Goal: Check status: Check status

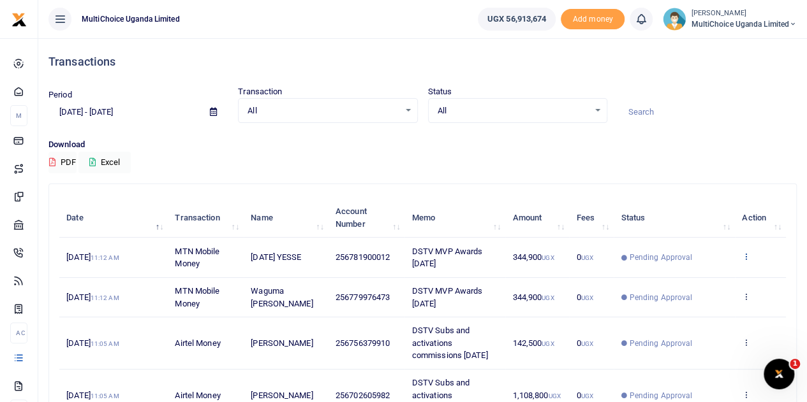
click at [744, 257] on icon at bounding box center [746, 256] width 8 height 9
click at [709, 275] on link "View details" at bounding box center [699, 279] width 101 height 18
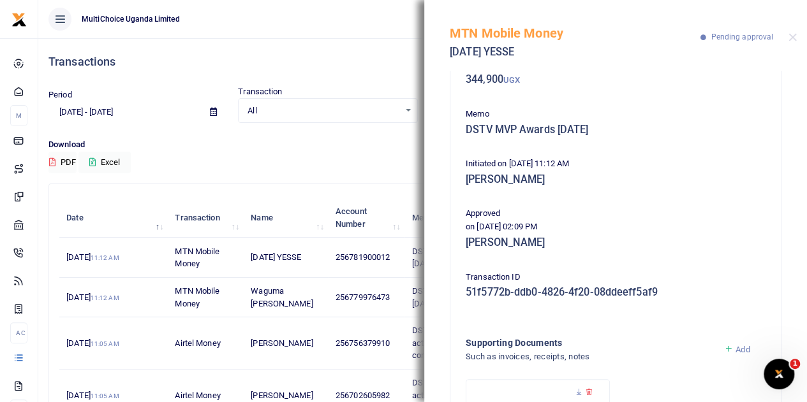
scroll to position [64, 0]
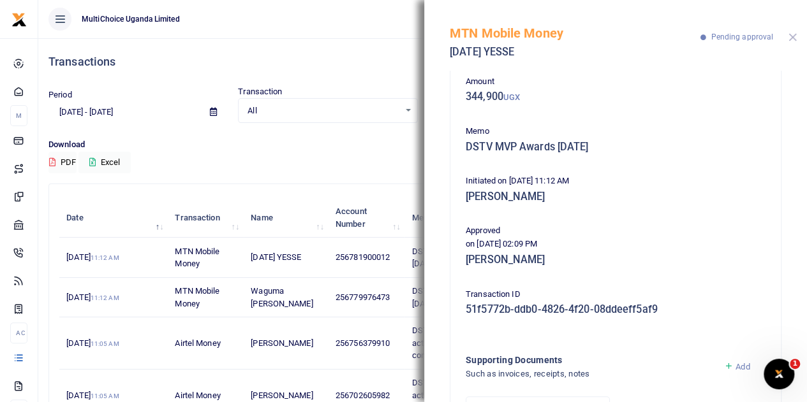
click at [790, 36] on button "Close" at bounding box center [792, 37] width 8 height 8
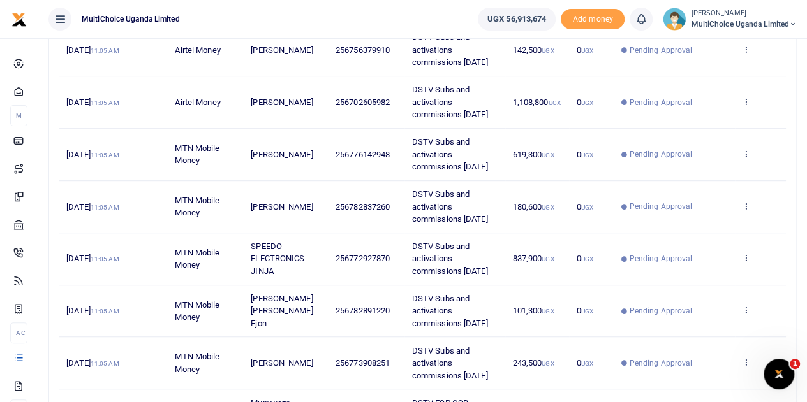
scroll to position [319, 0]
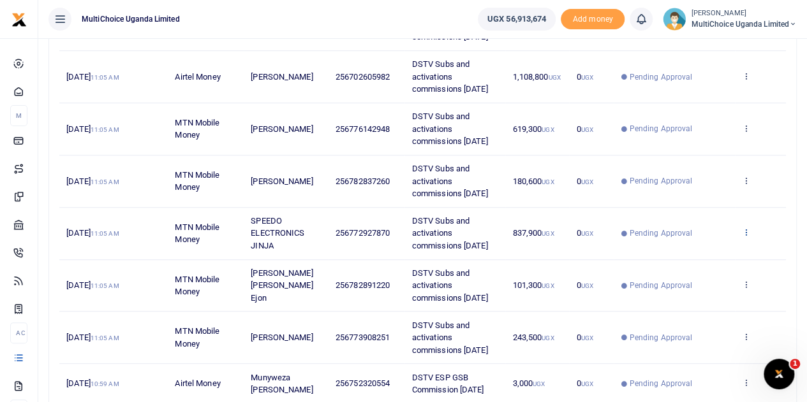
click at [747, 230] on icon at bounding box center [746, 232] width 8 height 9
click at [663, 247] on icon at bounding box center [663, 251] width 8 height 9
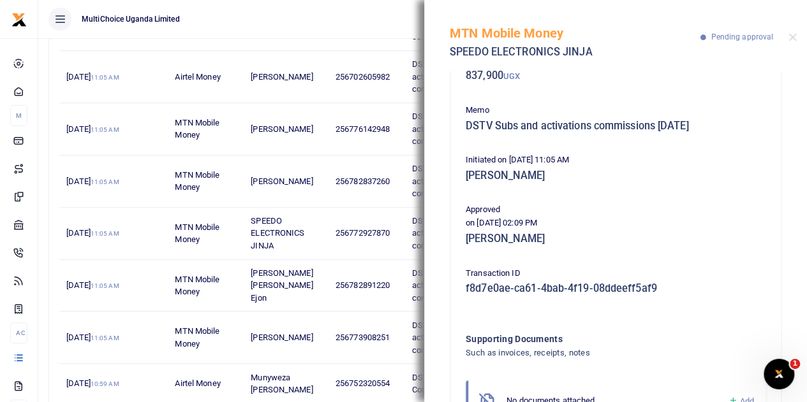
scroll to position [128, 0]
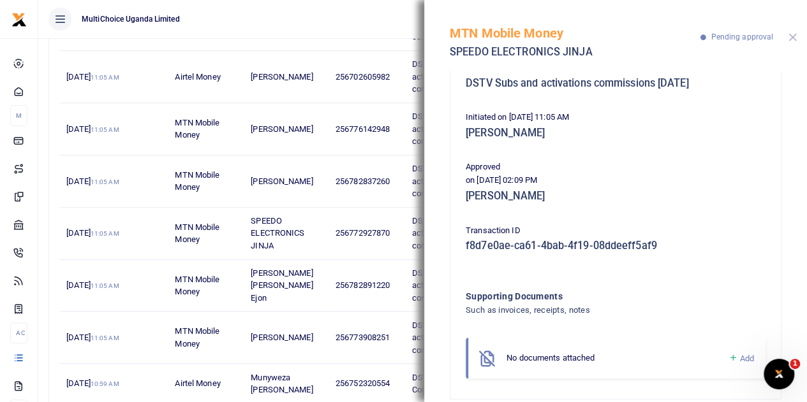
click at [795, 40] on button "Close" at bounding box center [792, 37] width 8 height 8
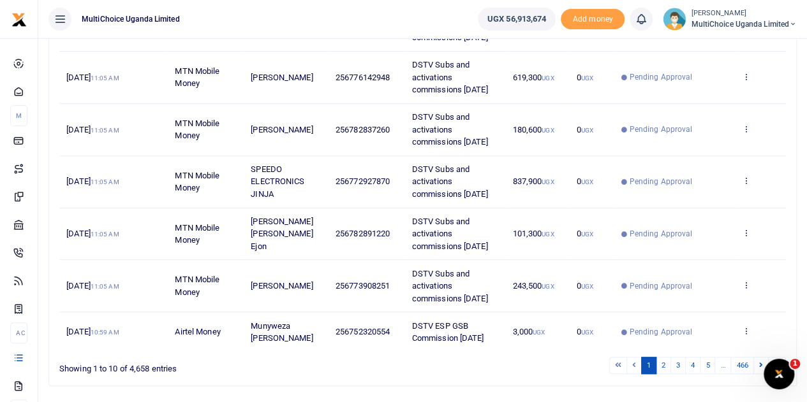
scroll to position [404, 0]
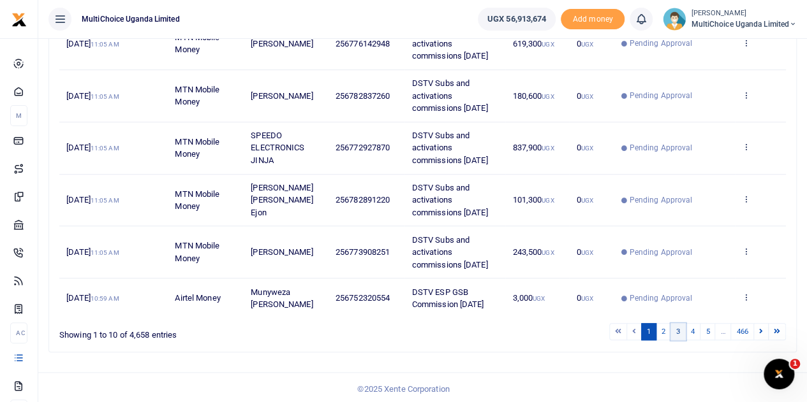
click at [682, 333] on link "3" at bounding box center [677, 331] width 15 height 17
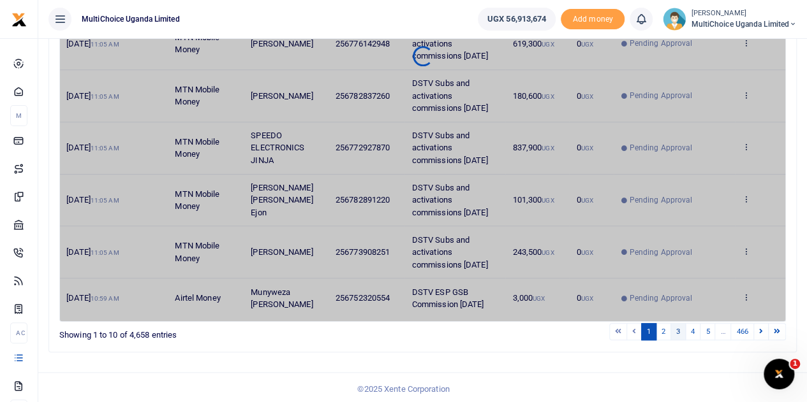
scroll to position [317, 0]
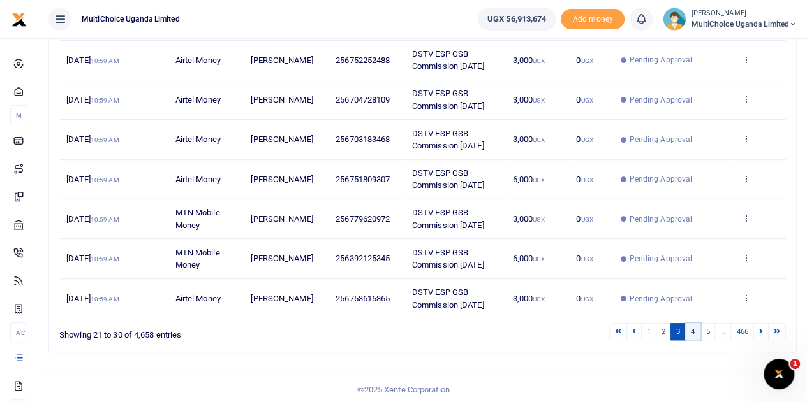
click at [692, 330] on link "4" at bounding box center [692, 331] width 15 height 17
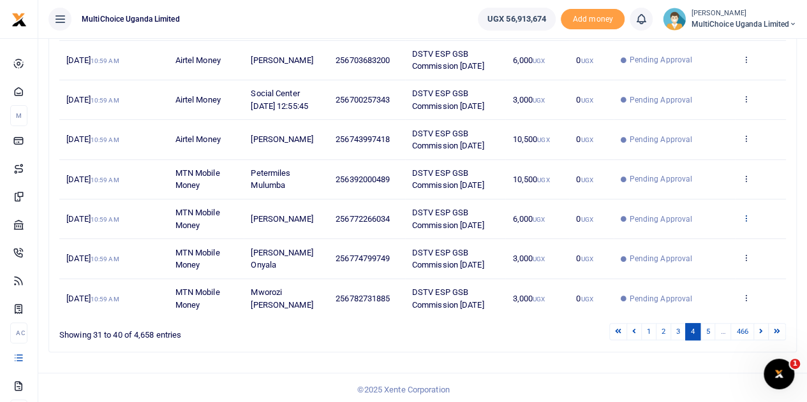
click at [747, 223] on icon at bounding box center [746, 218] width 8 height 9
click at [704, 249] on link "View details" at bounding box center [699, 251] width 101 height 18
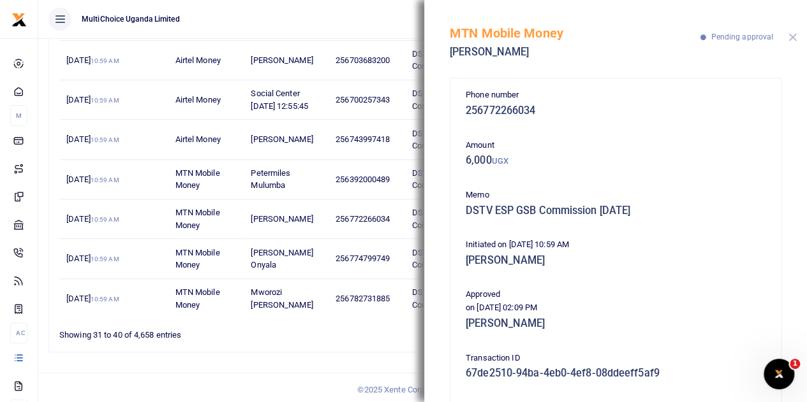
click at [788, 40] on button "Close" at bounding box center [792, 37] width 8 height 8
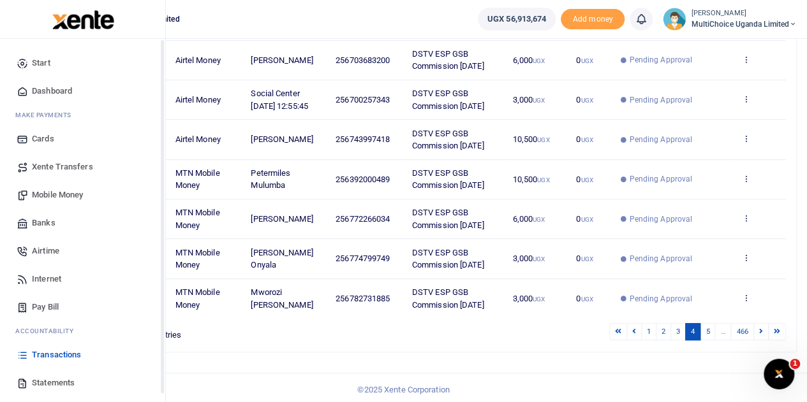
click at [41, 93] on span "Dashboard" at bounding box center [52, 91] width 40 height 13
click at [48, 89] on span "Dashboard" at bounding box center [52, 91] width 40 height 13
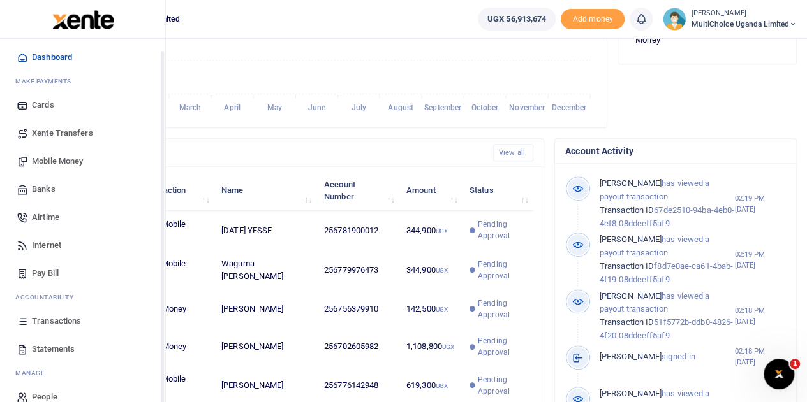
scroll to position [52, 0]
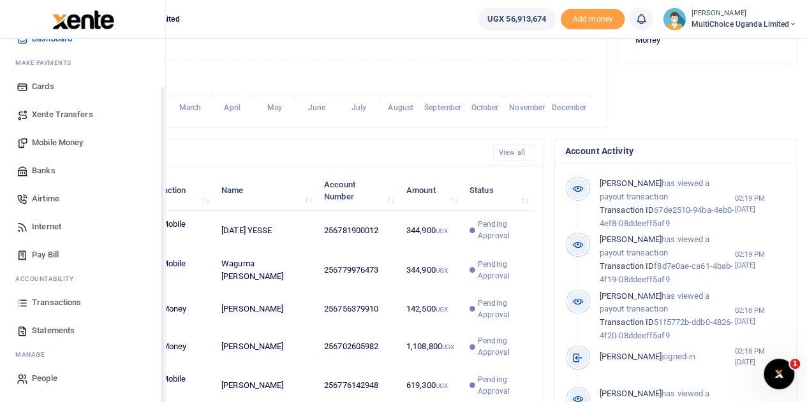
click at [64, 297] on span "Transactions" at bounding box center [56, 303] width 49 height 13
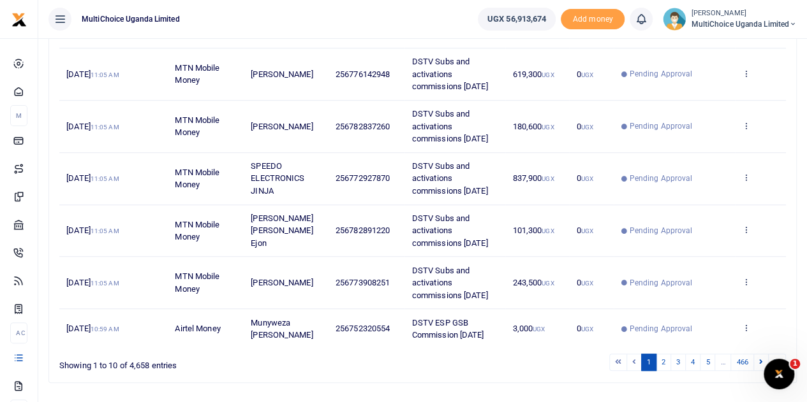
scroll to position [404, 0]
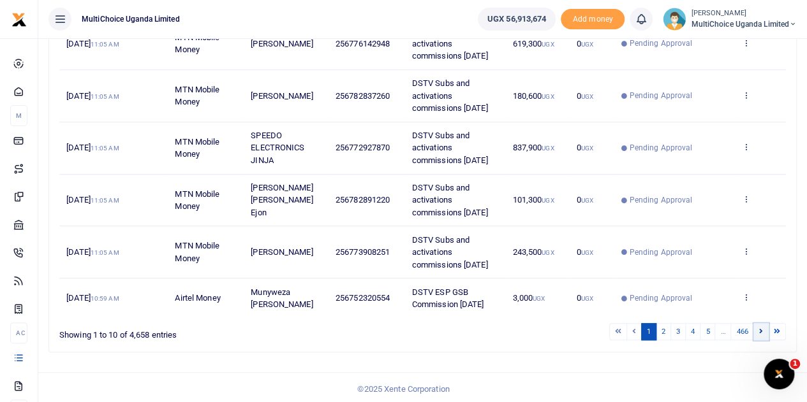
click at [761, 328] on icon at bounding box center [761, 331] width 4 height 7
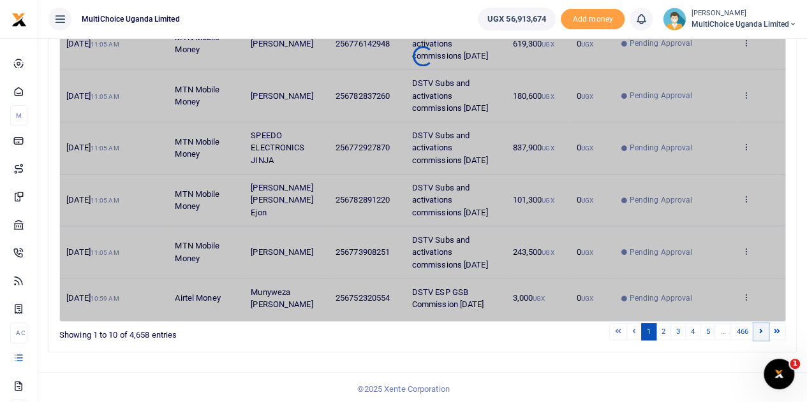
click at [761, 328] on icon at bounding box center [761, 331] width 4 height 7
click at [763, 326] on link at bounding box center [760, 331] width 15 height 17
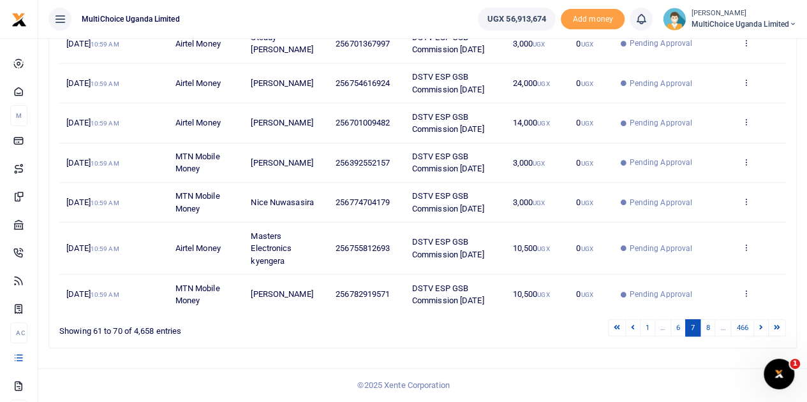
scroll to position [317, 0]
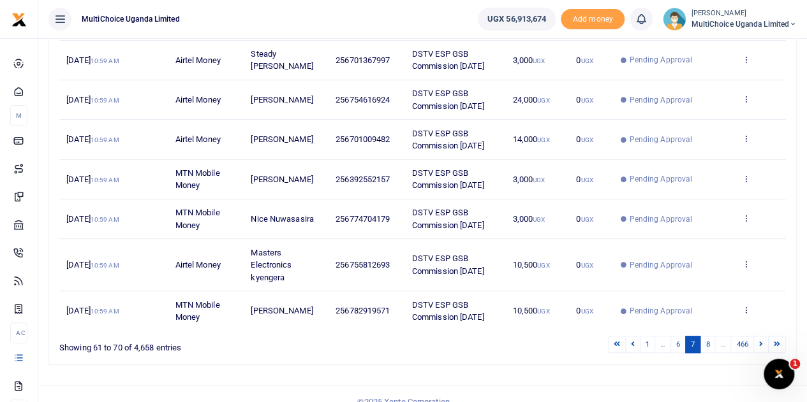
click at [763, 326] on td "View details Send again" at bounding box center [760, 310] width 51 height 39
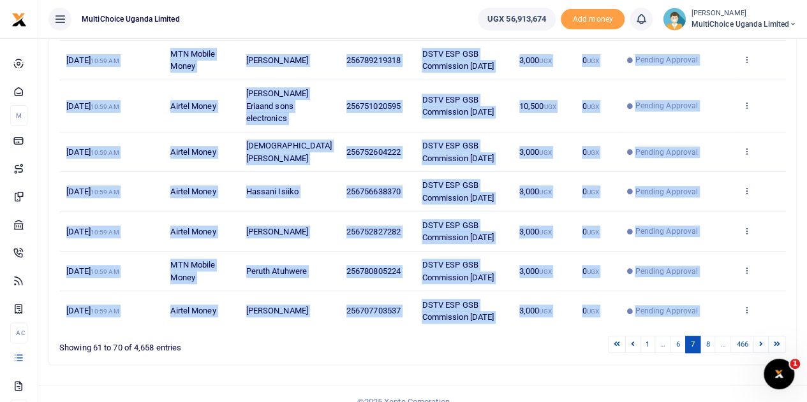
click at [778, 266] on td "View details Send again" at bounding box center [760, 272] width 51 height 40
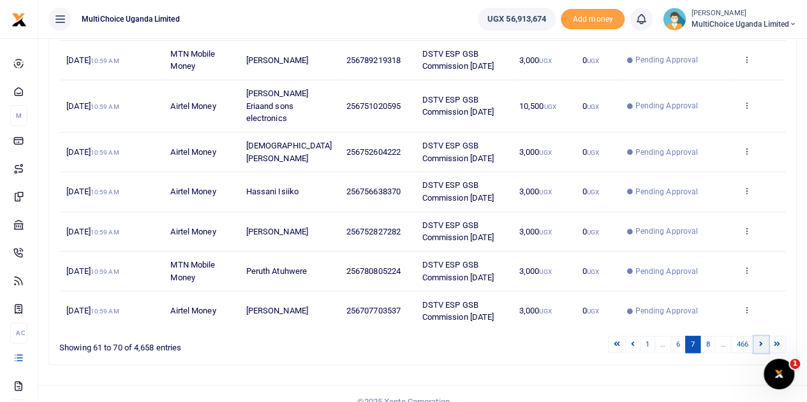
click at [763, 341] on icon at bounding box center [761, 344] width 4 height 7
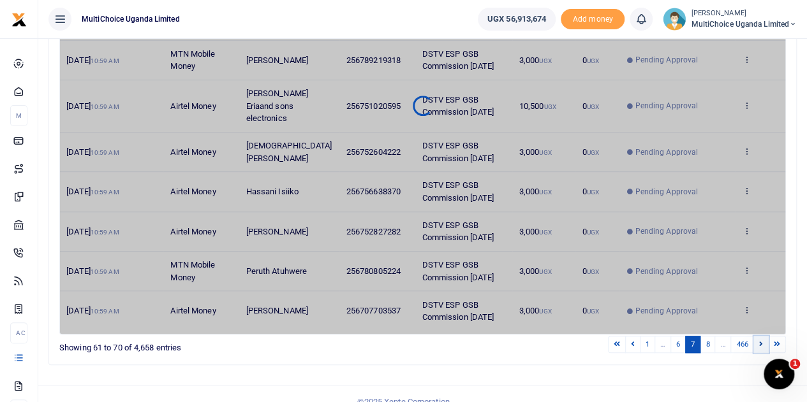
click at [763, 341] on icon at bounding box center [761, 344] width 4 height 7
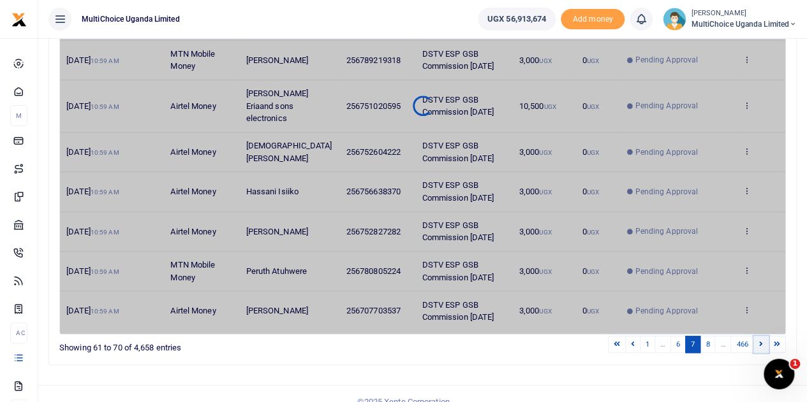
click at [763, 341] on icon at bounding box center [761, 344] width 4 height 7
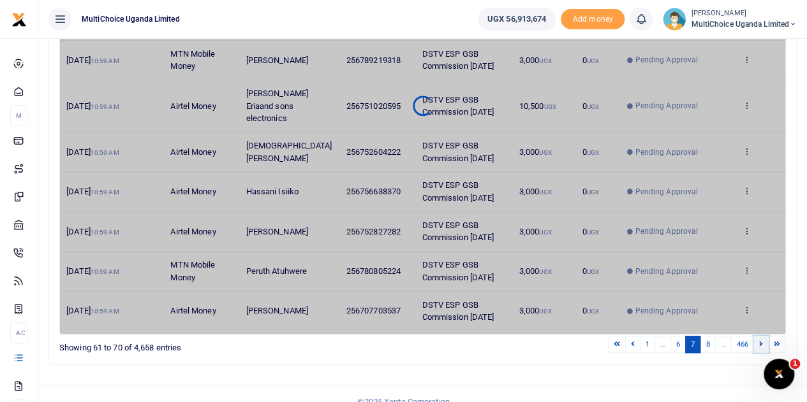
click at [763, 341] on icon at bounding box center [761, 344] width 4 height 7
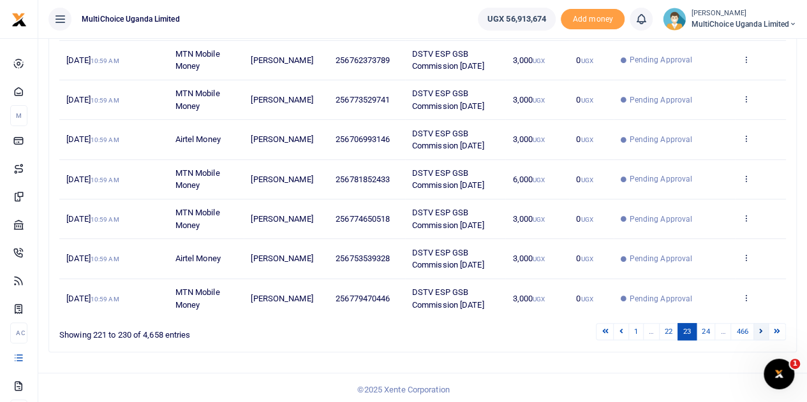
click at [763, 331] on link at bounding box center [760, 331] width 15 height 17
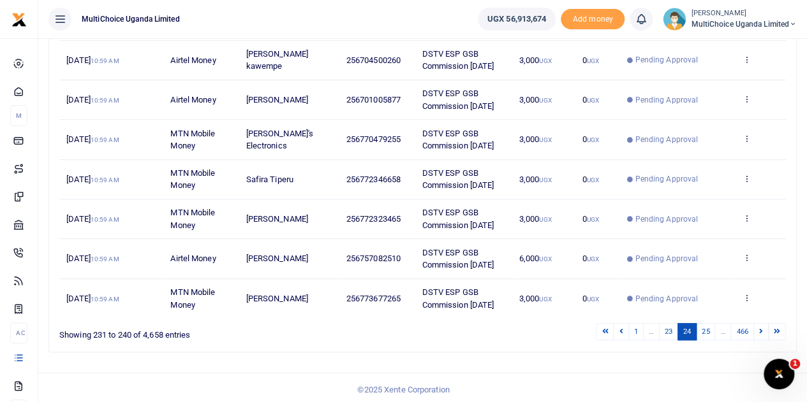
click at [764, 332] on link at bounding box center [760, 331] width 15 height 17
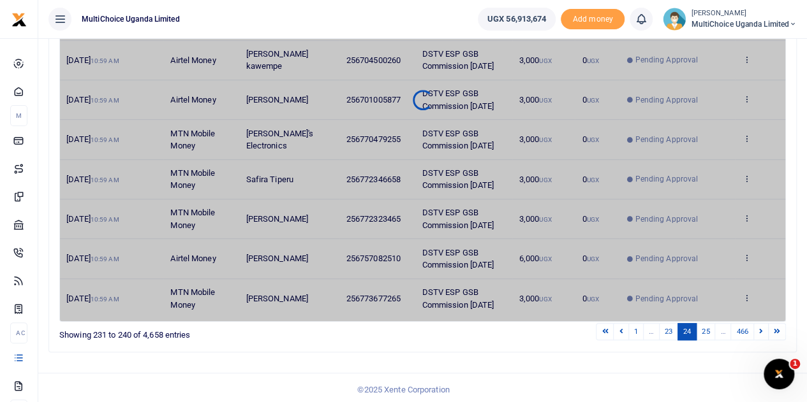
click at [764, 332] on link at bounding box center [760, 331] width 15 height 17
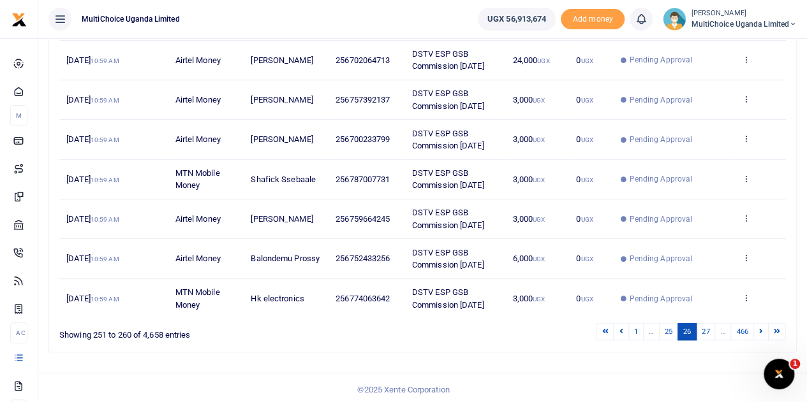
click at [763, 330] on icon at bounding box center [761, 331] width 4 height 7
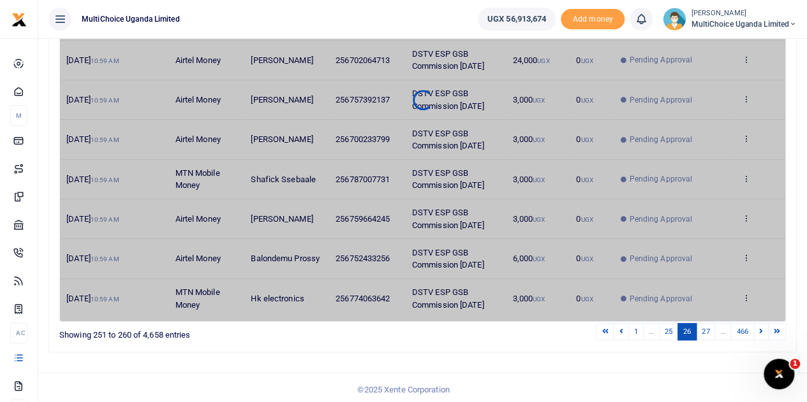
click at [763, 330] on icon at bounding box center [761, 331] width 4 height 7
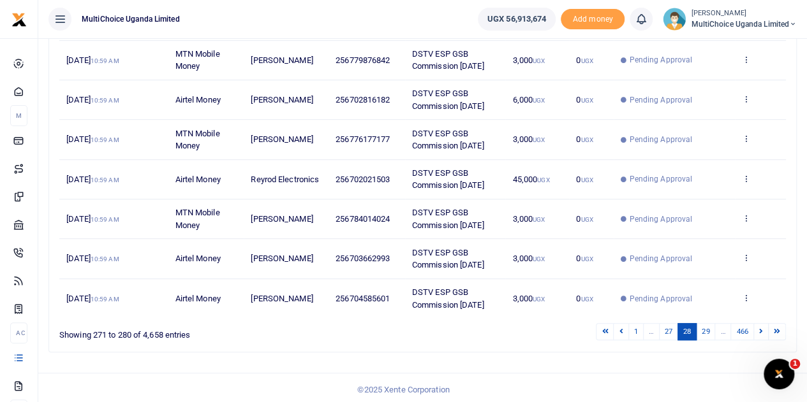
click at [763, 330] on icon at bounding box center [761, 331] width 4 height 7
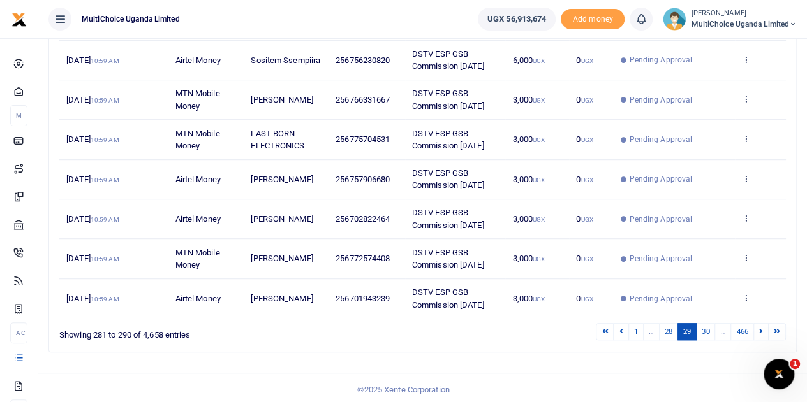
click at [763, 330] on icon at bounding box center [761, 331] width 4 height 7
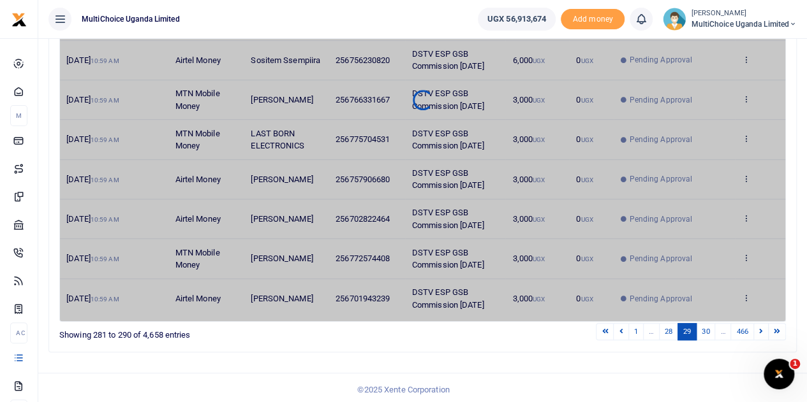
click at [763, 330] on icon at bounding box center [761, 331] width 4 height 7
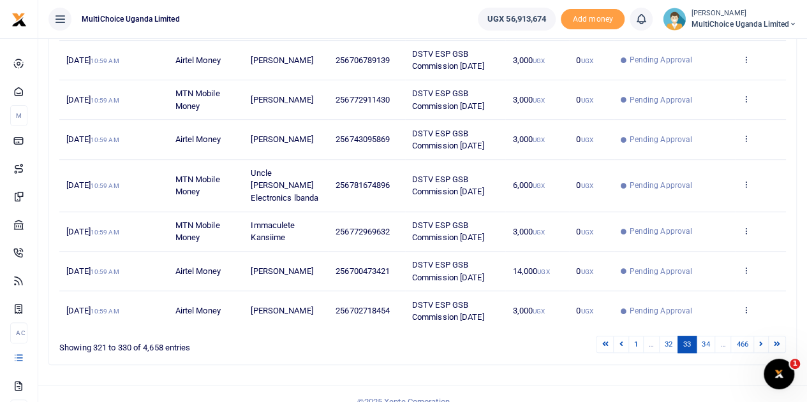
click at [763, 341] on icon at bounding box center [761, 344] width 4 height 7
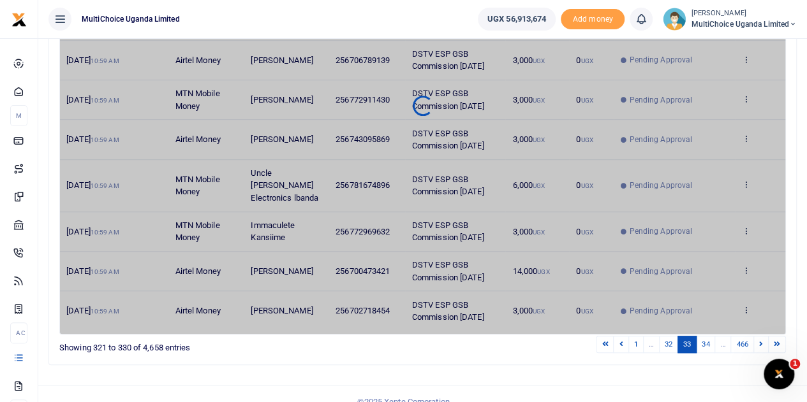
click at [763, 341] on icon at bounding box center [761, 344] width 4 height 7
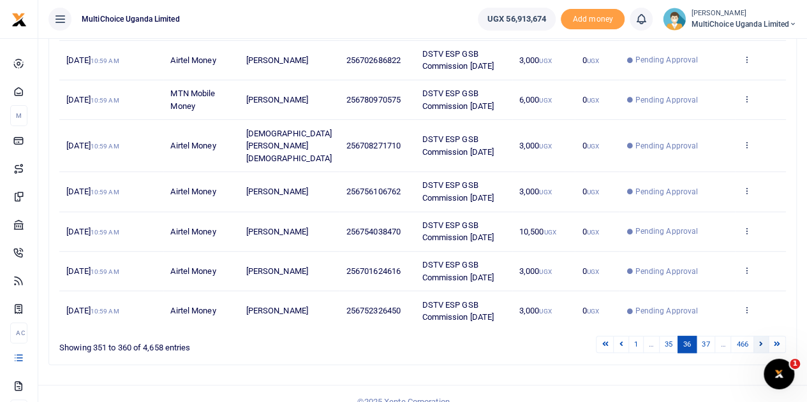
click at [761, 341] on icon at bounding box center [761, 344] width 4 height 7
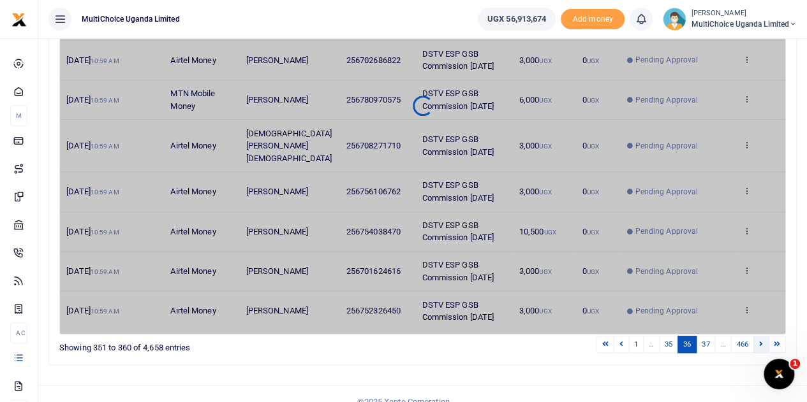
click at [761, 341] on icon at bounding box center [761, 344] width 4 height 7
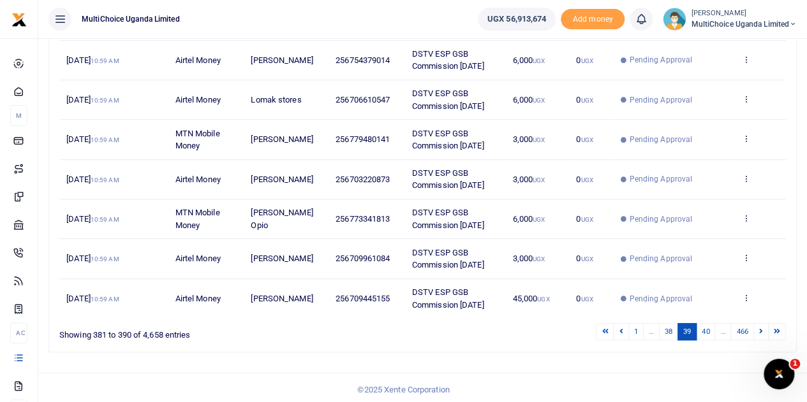
click at [761, 331] on icon at bounding box center [761, 331] width 4 height 7
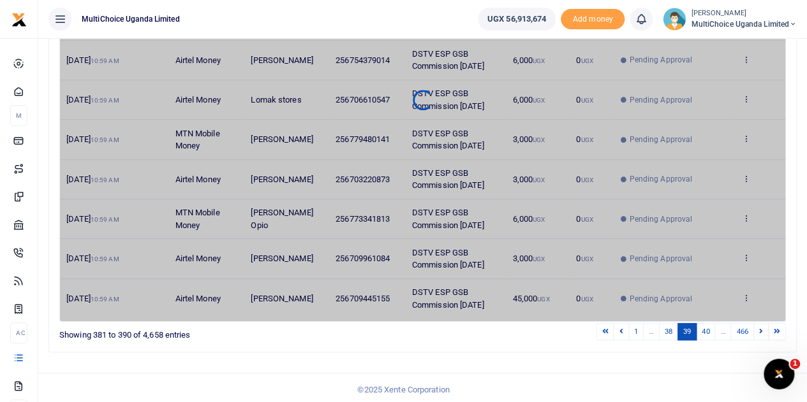
click at [761, 331] on icon at bounding box center [761, 331] width 4 height 7
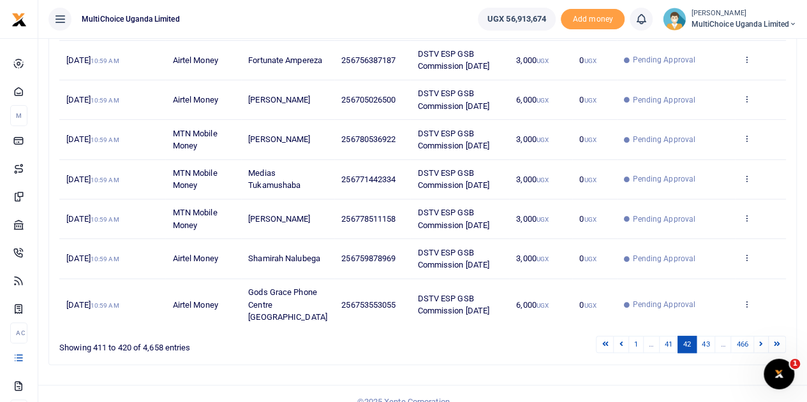
click at [761, 341] on icon at bounding box center [761, 344] width 4 height 7
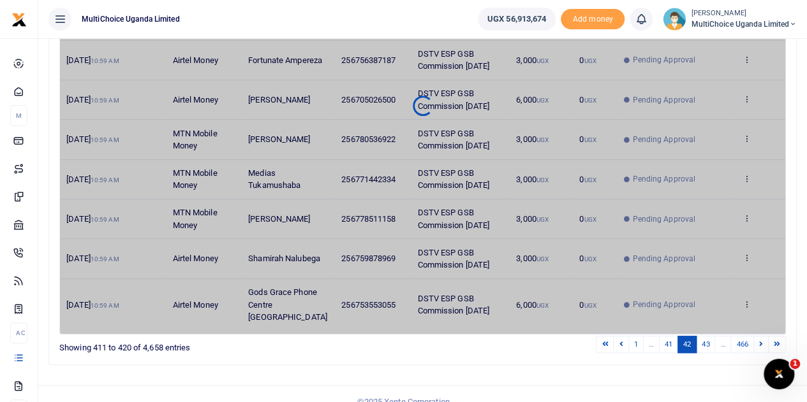
click at [761, 341] on icon at bounding box center [761, 344] width 4 height 7
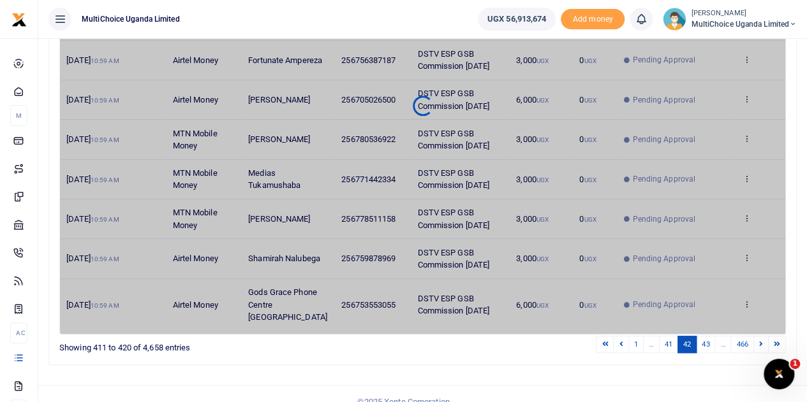
click at [761, 341] on icon at bounding box center [761, 344] width 4 height 7
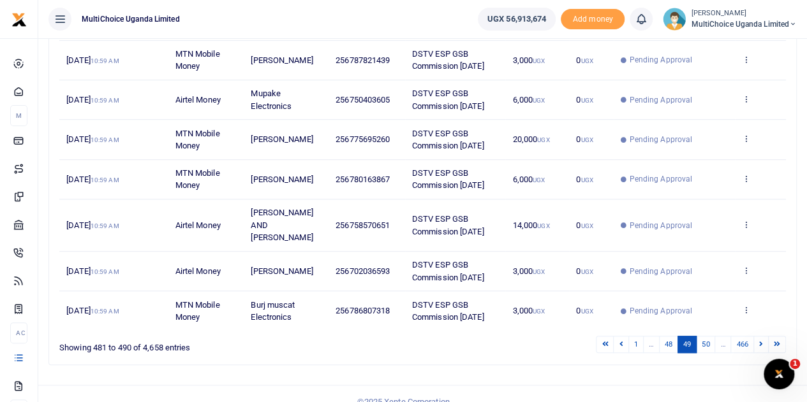
click at [761, 341] on icon at bounding box center [761, 344] width 4 height 7
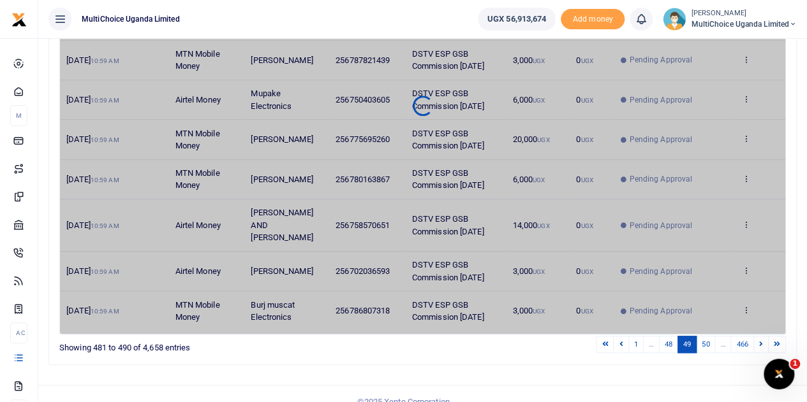
click at [761, 341] on icon at bounding box center [761, 344] width 4 height 7
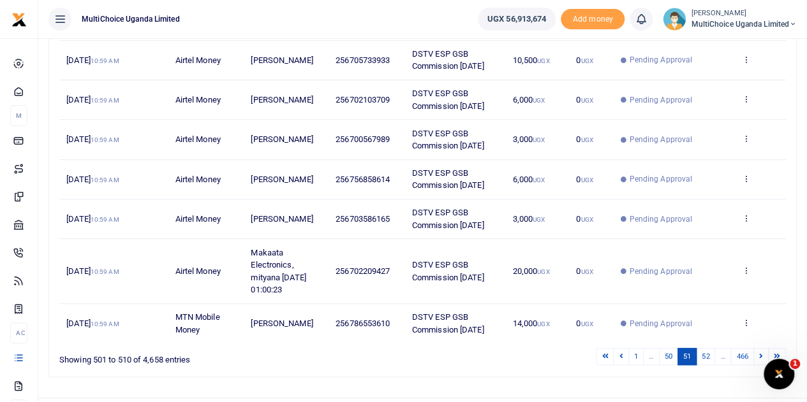
click at [761, 331] on td "View details Send again" at bounding box center [760, 323] width 51 height 39
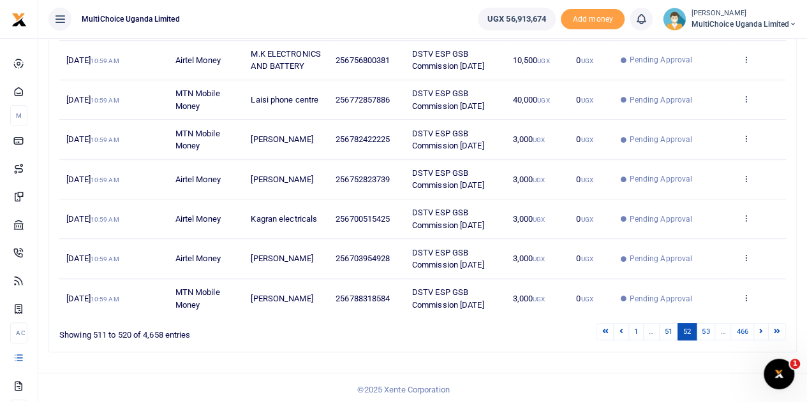
click at [761, 331] on div "1 … 51 52 53 … 466" at bounding box center [573, 332] width 423 height 20
click at [760, 335] on link at bounding box center [760, 331] width 15 height 17
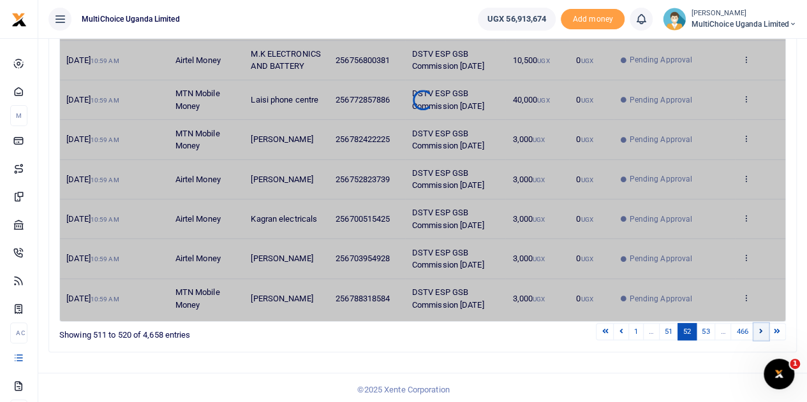
click at [760, 335] on link at bounding box center [760, 331] width 15 height 17
click at [760, 336] on link at bounding box center [760, 331] width 15 height 17
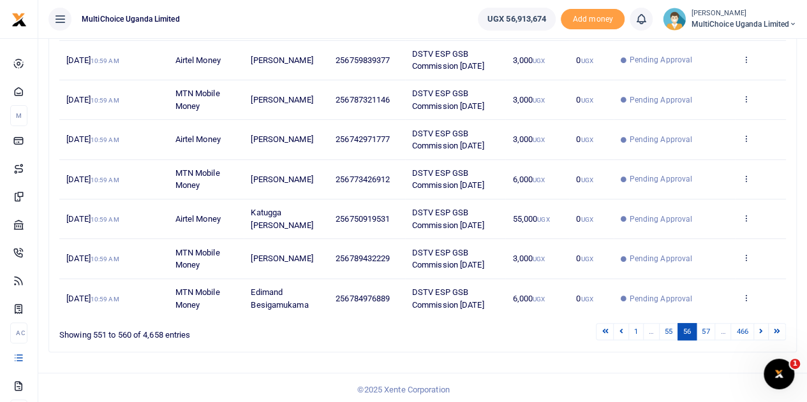
click at [761, 339] on div "Search: Date Transaction Name Account Number Memo Amount Fees Status Action 10t…" at bounding box center [422, 109] width 747 height 485
click at [763, 331] on icon at bounding box center [761, 331] width 4 height 7
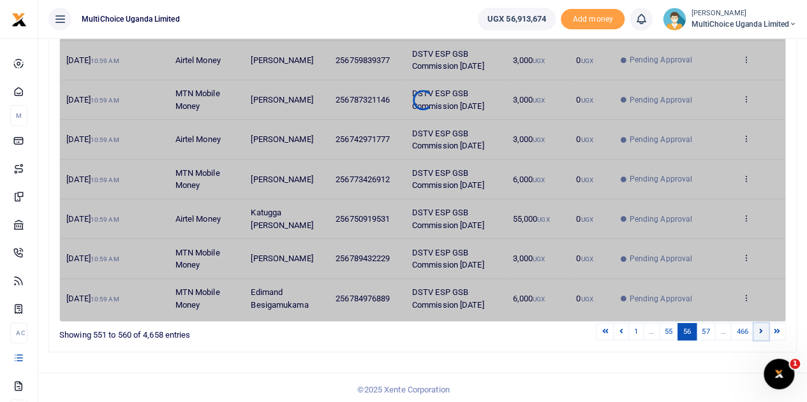
click at [763, 331] on icon at bounding box center [761, 331] width 4 height 7
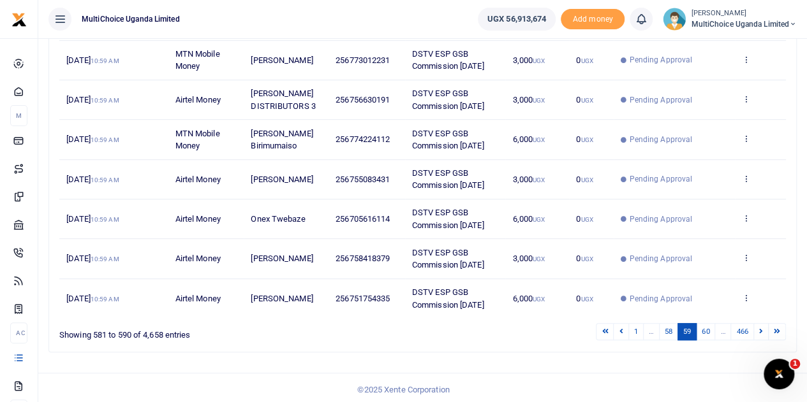
click at [763, 331] on icon at bounding box center [761, 331] width 4 height 7
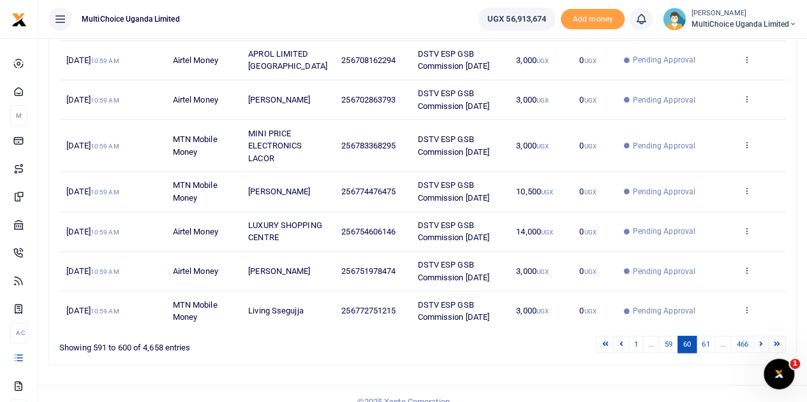
click at [763, 330] on td "View details Send again" at bounding box center [760, 310] width 51 height 39
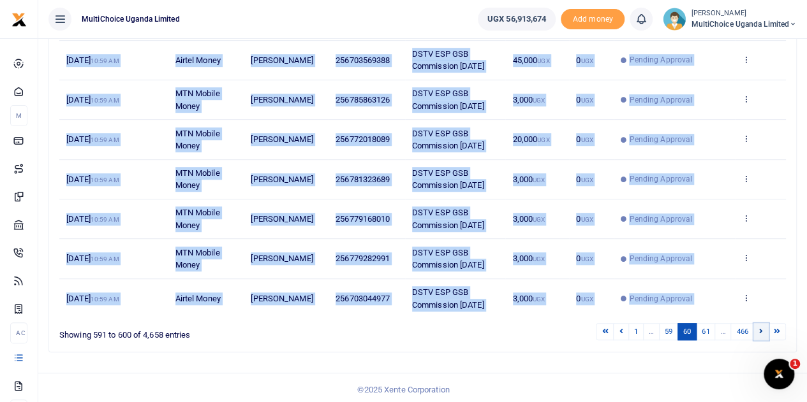
click at [763, 331] on icon at bounding box center [761, 331] width 4 height 7
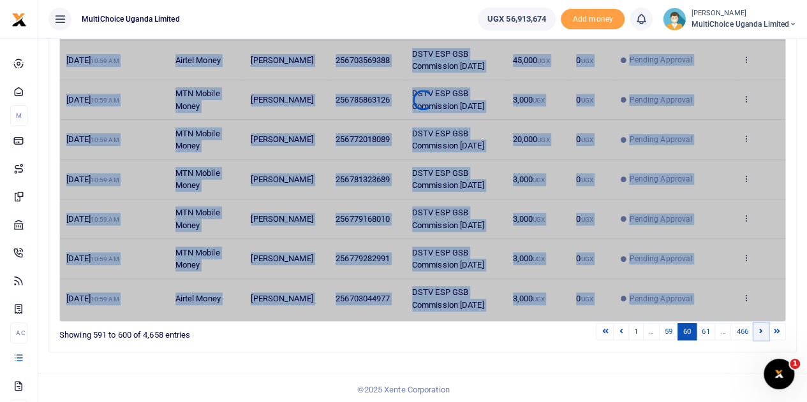
click at [763, 331] on icon at bounding box center [761, 331] width 4 height 7
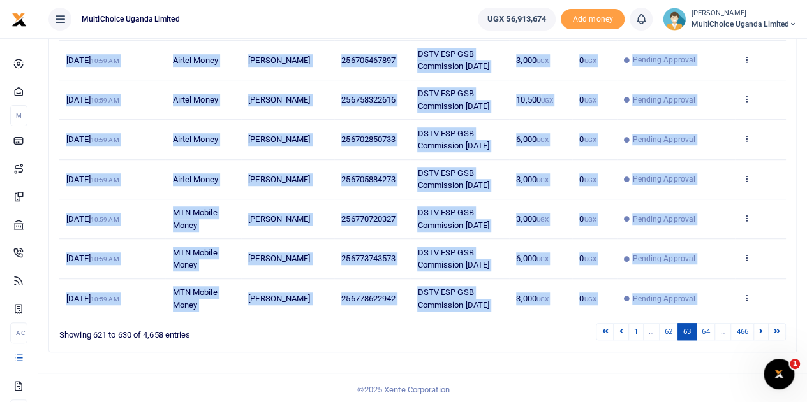
click at [763, 331] on icon at bounding box center [761, 331] width 4 height 7
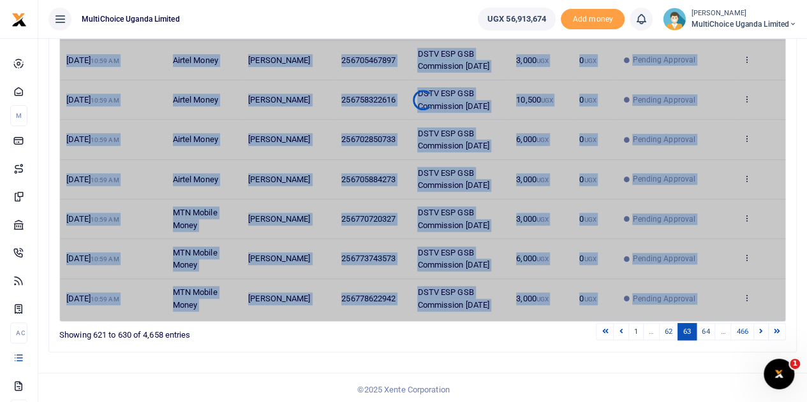
click at [763, 331] on icon at bounding box center [761, 331] width 4 height 7
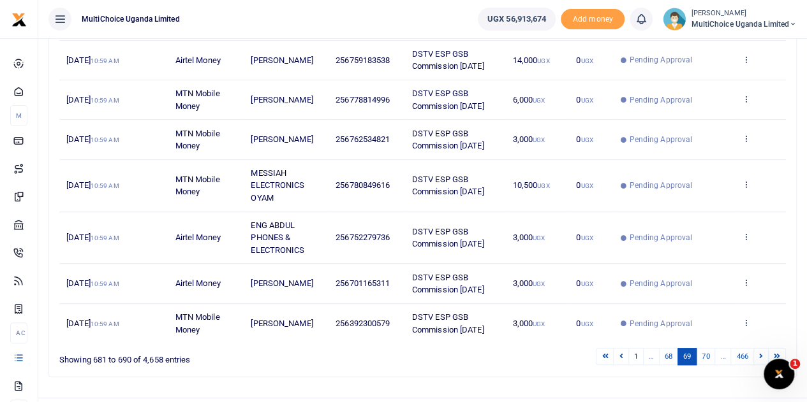
click at [763, 331] on td "View details Send again" at bounding box center [760, 323] width 51 height 39
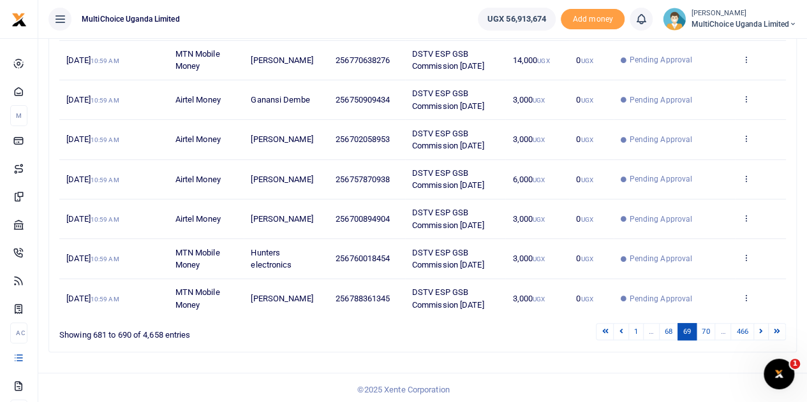
click at [761, 351] on div "Search: Date Transaction Name Account Number Memo Amount Fees Status Action 10t…" at bounding box center [422, 115] width 758 height 496
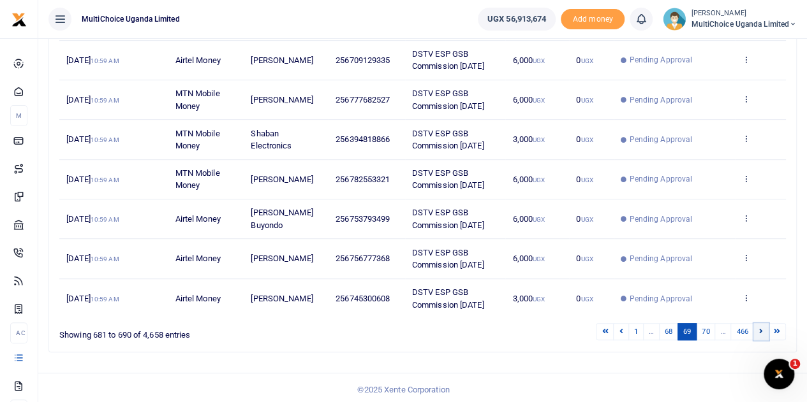
click at [760, 332] on link at bounding box center [760, 331] width 15 height 17
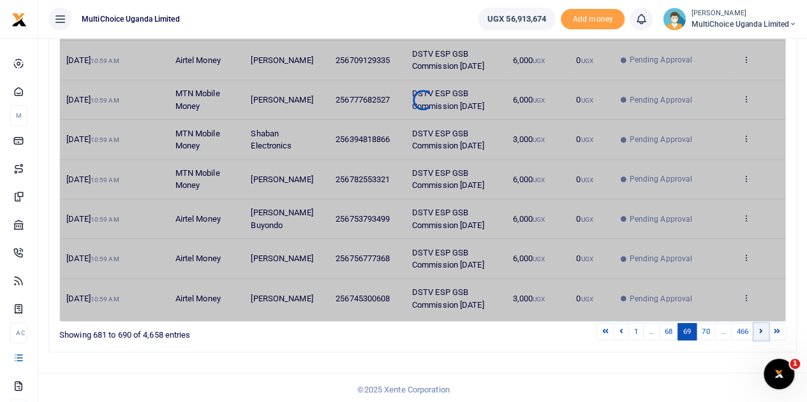
click at [760, 332] on link at bounding box center [760, 331] width 15 height 17
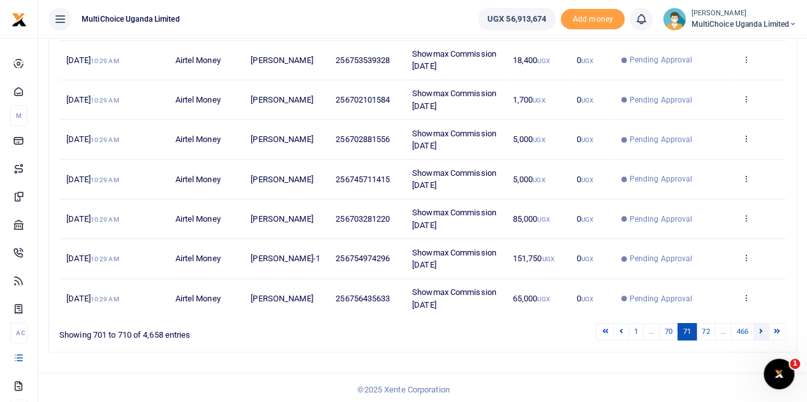
click at [761, 328] on icon at bounding box center [761, 331] width 4 height 7
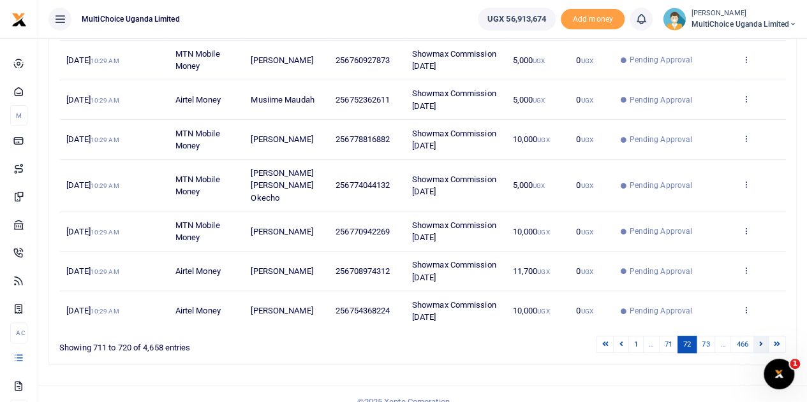
click at [763, 336] on link at bounding box center [760, 344] width 15 height 17
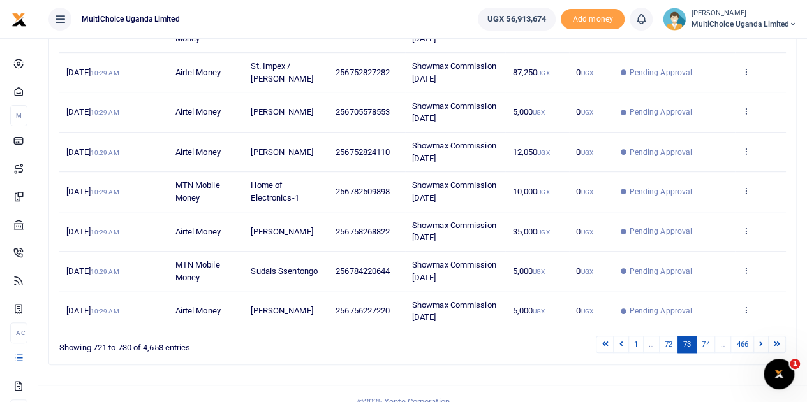
click at [746, 214] on td "View details Send again" at bounding box center [760, 232] width 51 height 40
click at [746, 226] on icon at bounding box center [746, 230] width 8 height 9
click at [721, 246] on link "View details" at bounding box center [699, 251] width 101 height 18
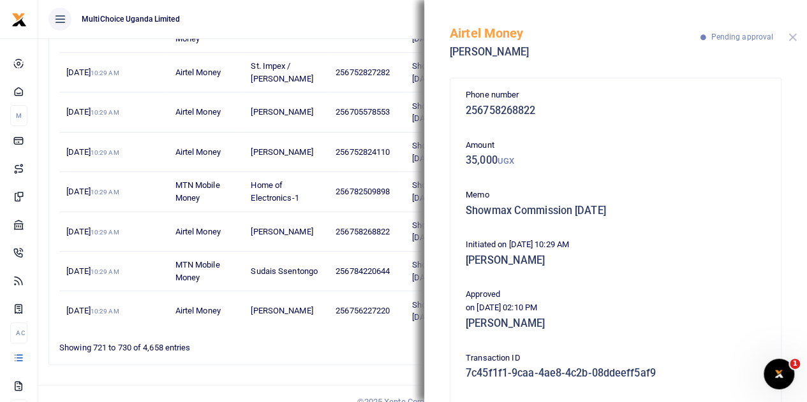
click at [793, 35] on button "Close" at bounding box center [792, 37] width 8 height 8
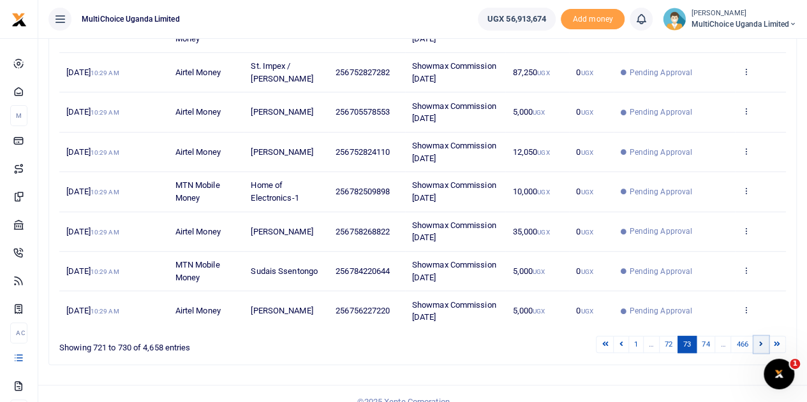
click at [762, 341] on icon at bounding box center [761, 344] width 4 height 7
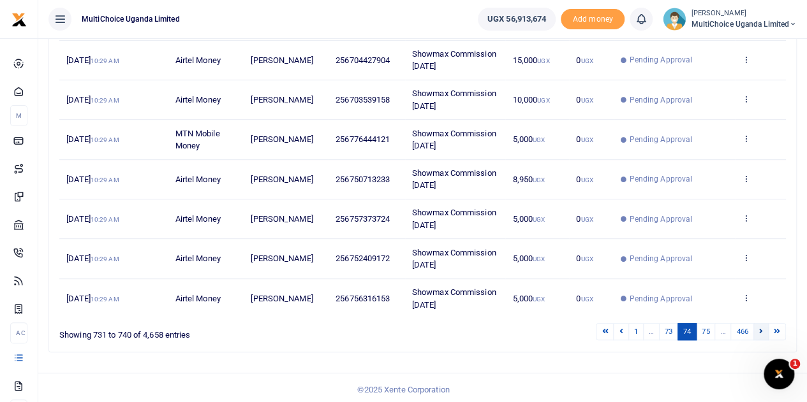
click at [759, 328] on icon at bounding box center [761, 331] width 4 height 7
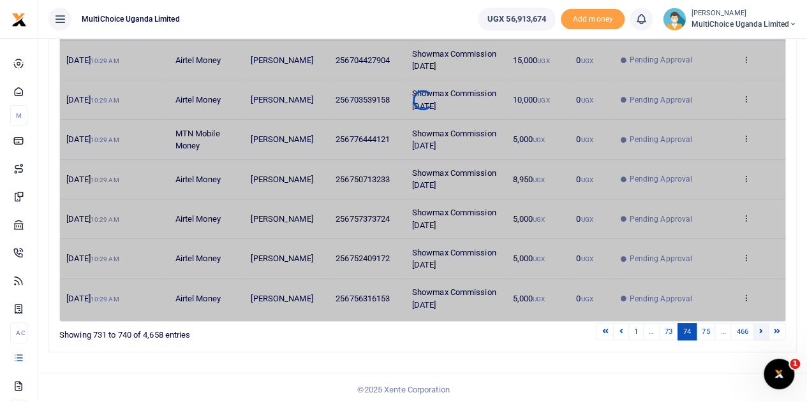
click at [759, 328] on icon at bounding box center [761, 331] width 4 height 7
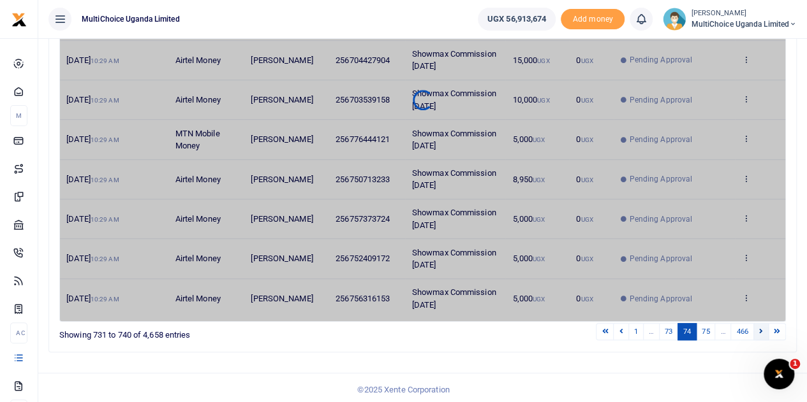
click at [759, 328] on icon at bounding box center [761, 331] width 4 height 7
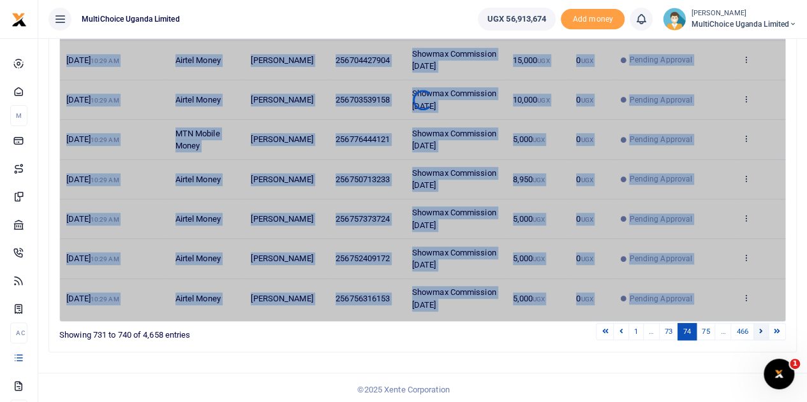
click at [759, 322] on div "Date Transaction Name Account Number Memo Amount Fees Status Action 10th Oct 20…" at bounding box center [422, 100] width 726 height 444
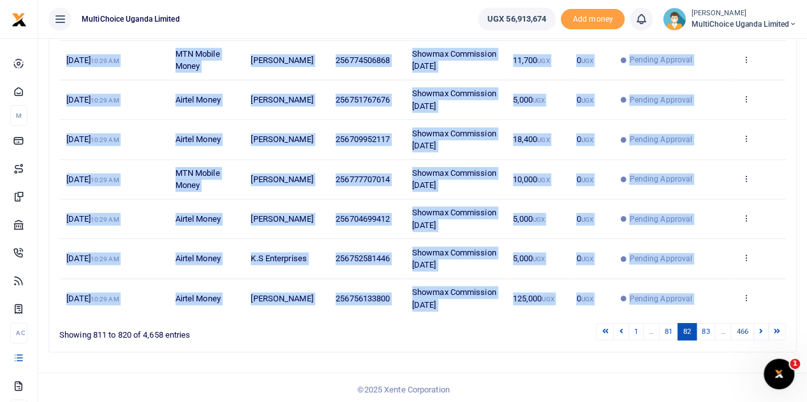
click at [759, 322] on div "Date Transaction Name Account Number Memo Amount Fees Status Action 10th Oct 20…" at bounding box center [422, 100] width 726 height 444
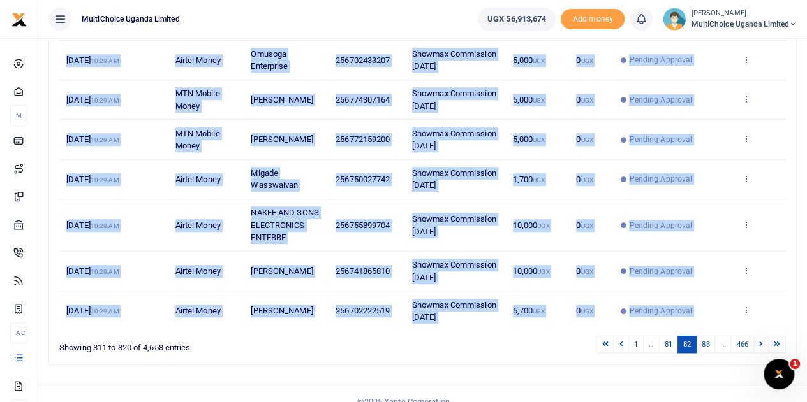
click at [759, 328] on div "Date Transaction Name Account Number Memo Amount Fees Status Action 10th Oct 20…" at bounding box center [422, 106] width 726 height 457
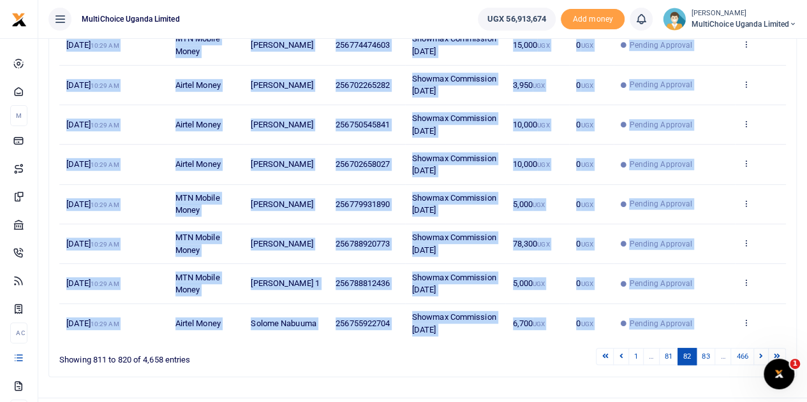
click at [759, 328] on td "View details Send again" at bounding box center [760, 323] width 51 height 39
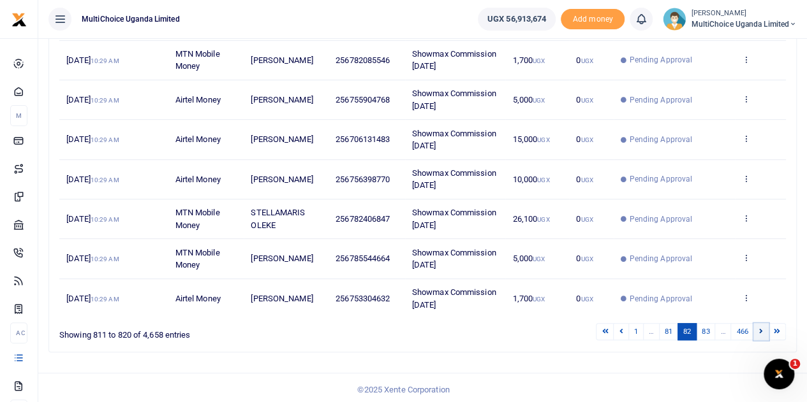
click at [759, 328] on icon at bounding box center [761, 331] width 4 height 7
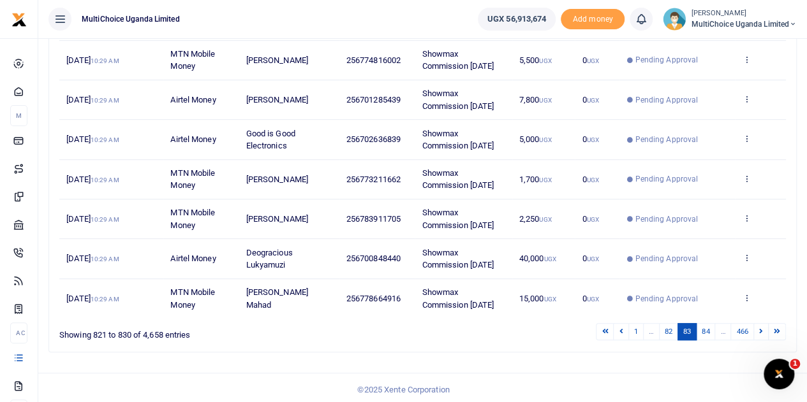
click at [759, 328] on icon at bounding box center [761, 331] width 4 height 7
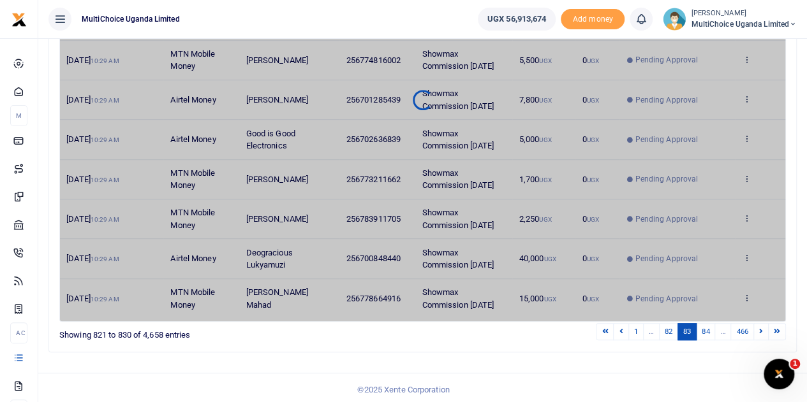
click at [759, 328] on icon at bounding box center [761, 331] width 4 height 7
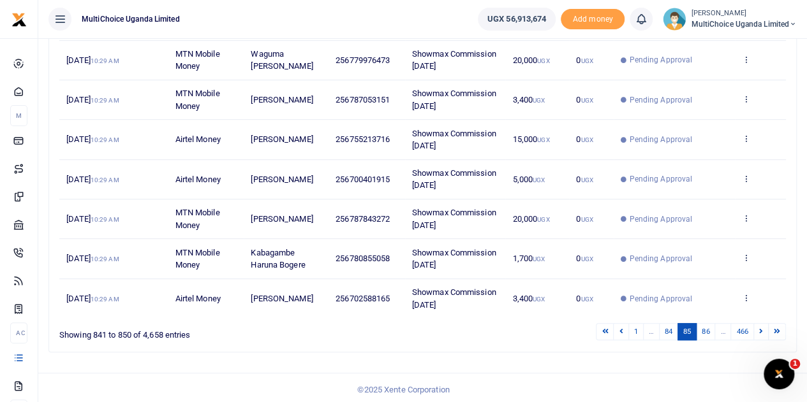
click at [759, 328] on icon at bounding box center [761, 331] width 4 height 7
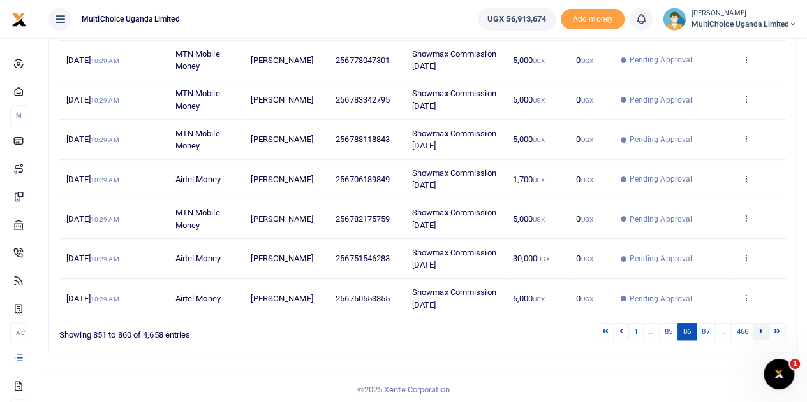
click at [761, 328] on icon at bounding box center [761, 331] width 4 height 7
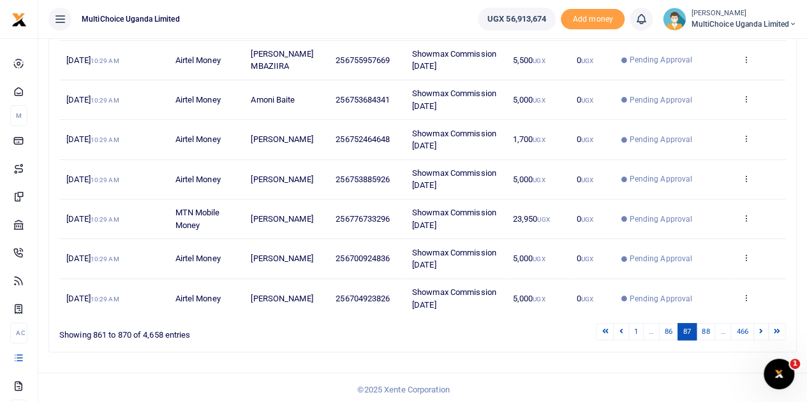
click at [761, 328] on icon at bounding box center [761, 331] width 4 height 7
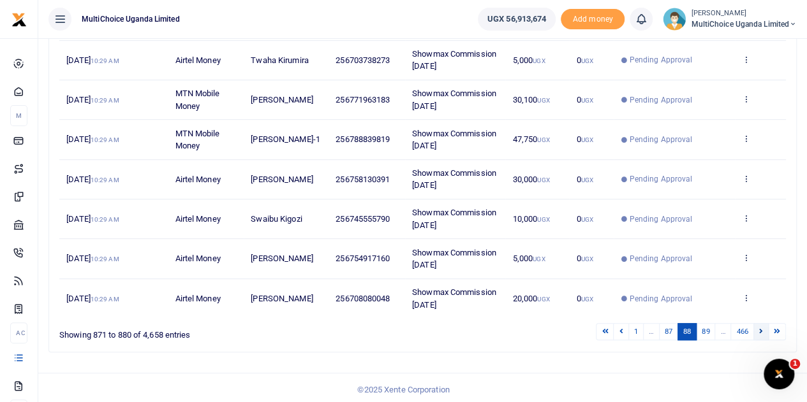
click at [764, 326] on link at bounding box center [760, 331] width 15 height 17
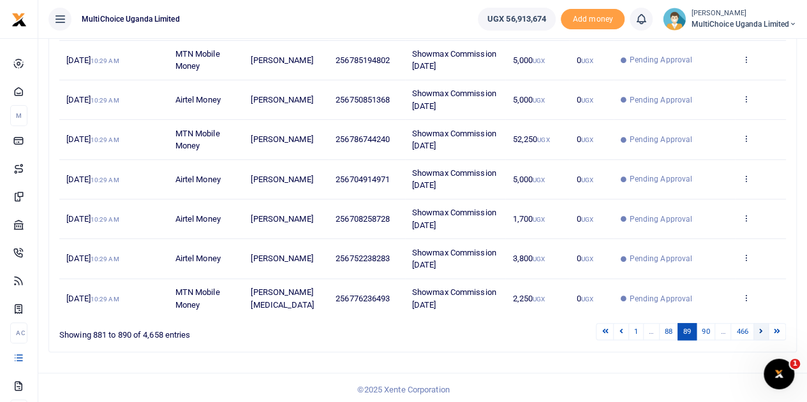
click at [765, 325] on link at bounding box center [760, 331] width 15 height 17
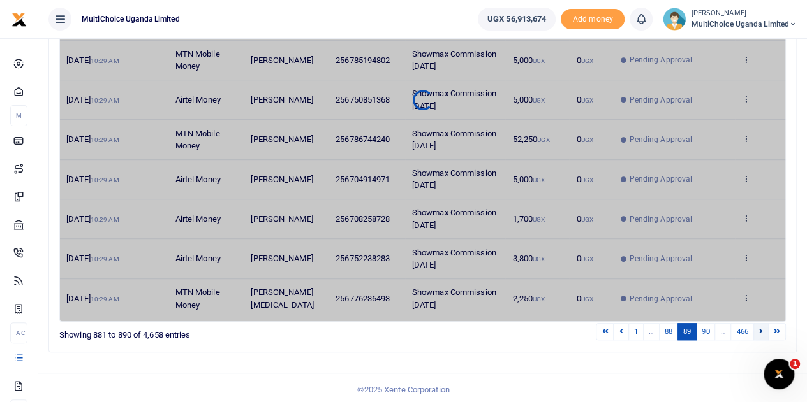
click at [765, 326] on link at bounding box center [760, 331] width 15 height 17
click at [764, 325] on link at bounding box center [760, 331] width 15 height 17
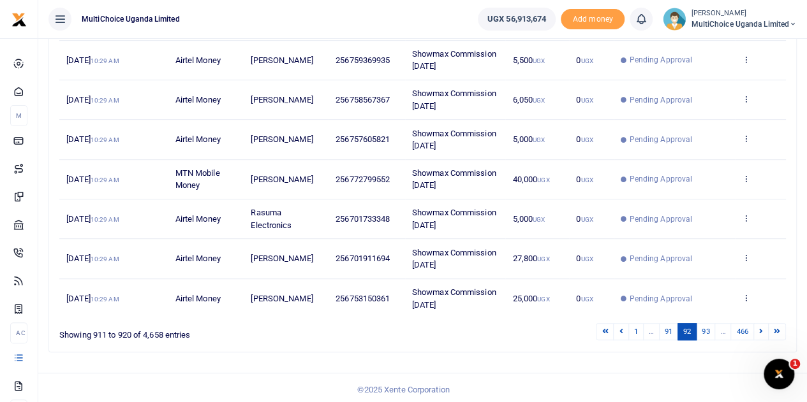
click at [764, 325] on link at bounding box center [760, 331] width 15 height 17
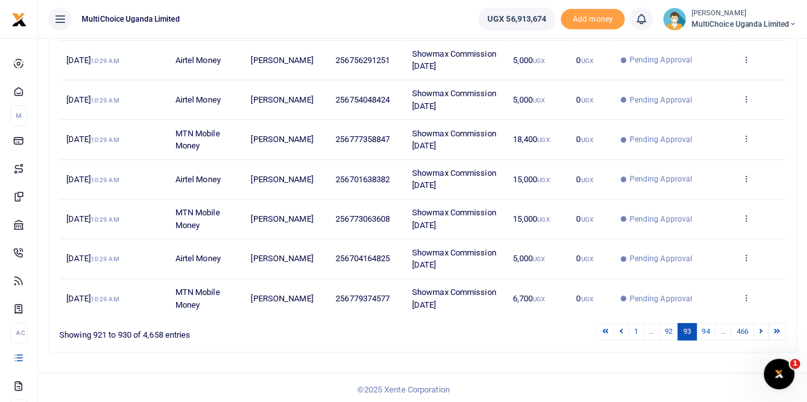
click at [764, 325] on link at bounding box center [760, 331] width 15 height 17
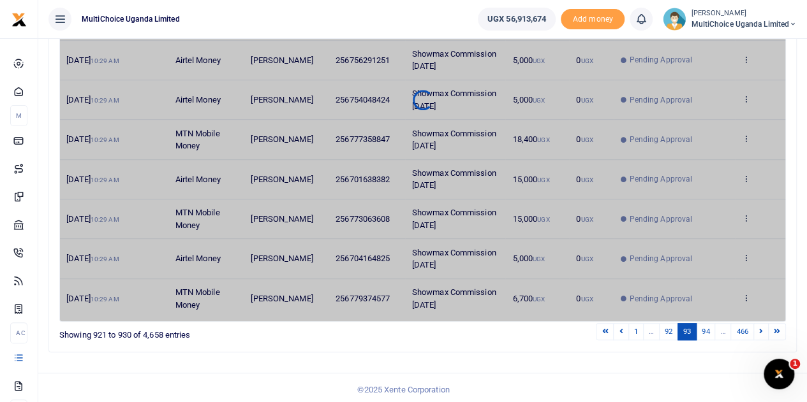
click at [764, 325] on link at bounding box center [760, 331] width 15 height 17
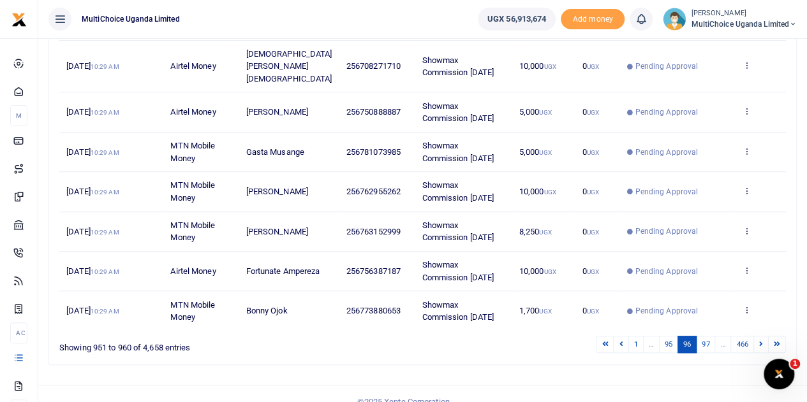
click at [765, 336] on link at bounding box center [760, 344] width 15 height 17
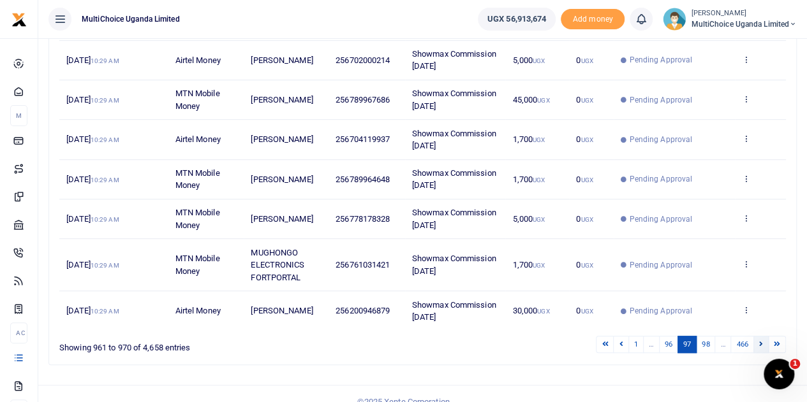
click at [763, 341] on icon at bounding box center [761, 344] width 4 height 7
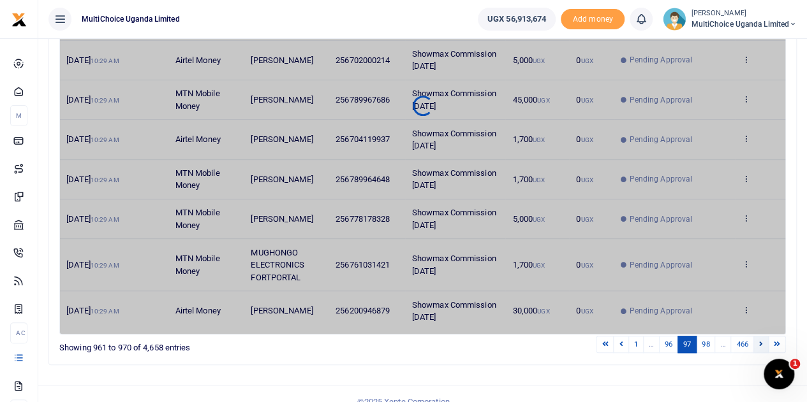
click at [764, 337] on link at bounding box center [760, 344] width 15 height 17
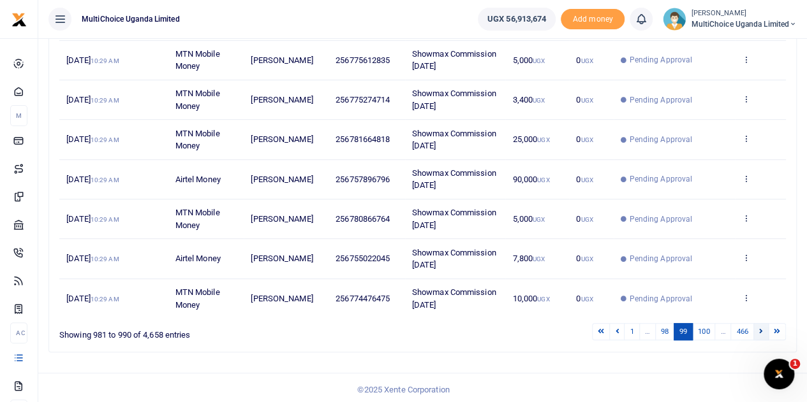
click at [761, 328] on icon at bounding box center [761, 331] width 4 height 7
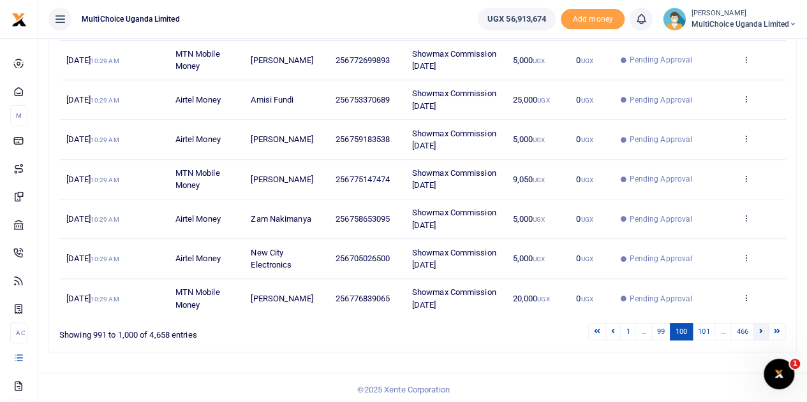
click at [761, 328] on icon at bounding box center [761, 331] width 4 height 7
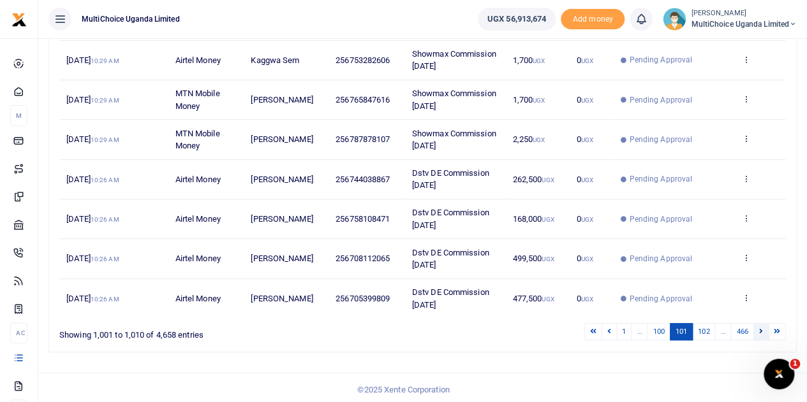
click at [763, 323] on link at bounding box center [760, 331] width 15 height 17
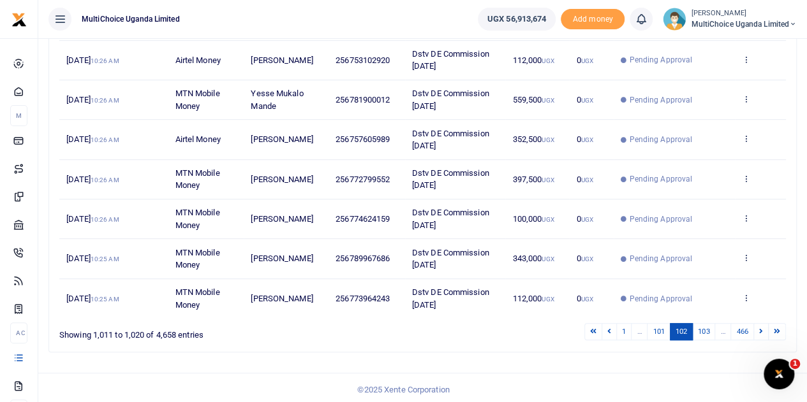
click at [766, 328] on link at bounding box center [760, 331] width 15 height 17
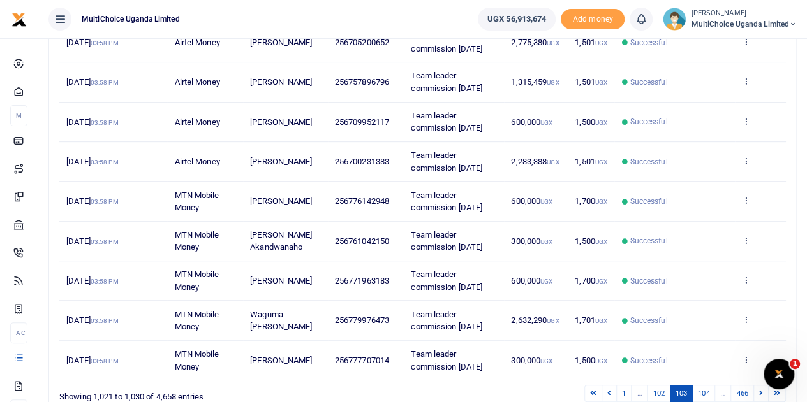
scroll to position [126, 0]
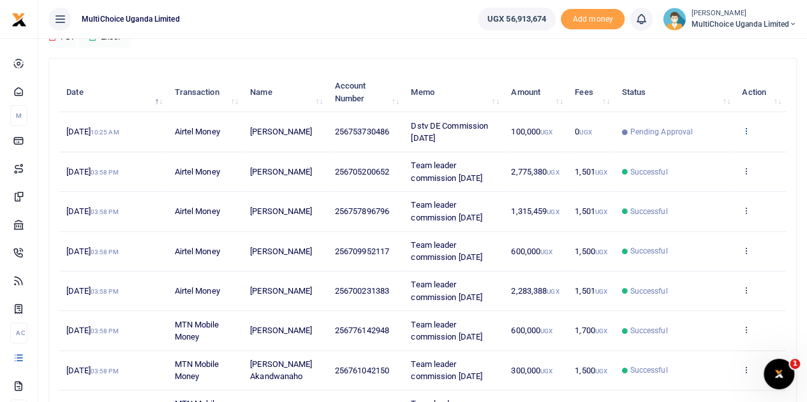
click at [744, 126] on icon at bounding box center [746, 130] width 8 height 9
click at [723, 150] on link "View details" at bounding box center [699, 153] width 101 height 18
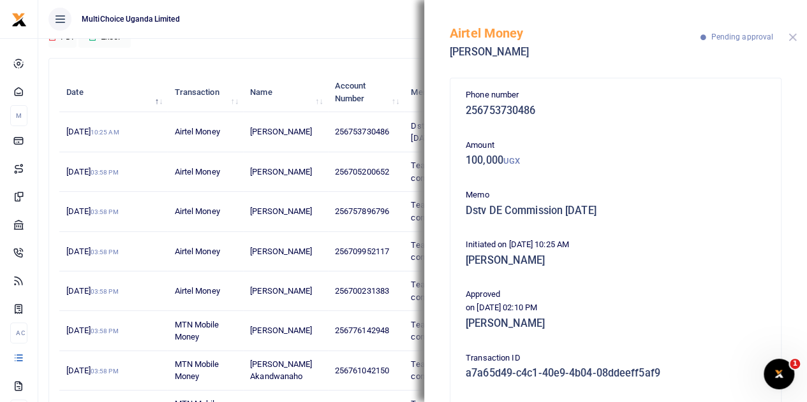
click at [795, 35] on button "Close" at bounding box center [792, 37] width 8 height 8
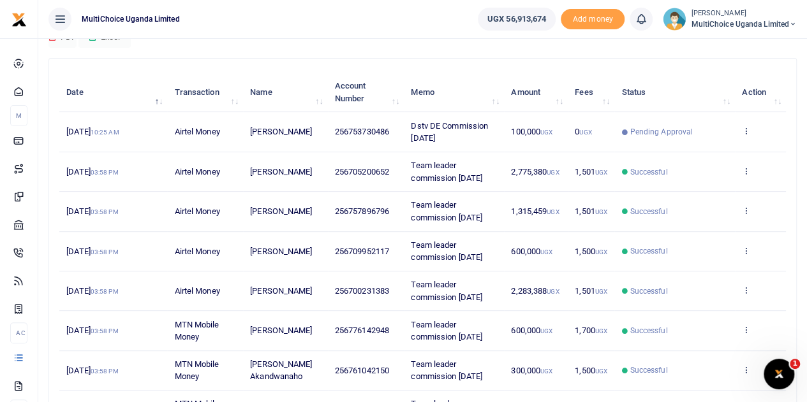
click at [737, 18] on span "MultiChoice Uganda Limited" at bounding box center [744, 23] width 106 height 11
click at [750, 47] on link "Switch accounts" at bounding box center [747, 47] width 101 height 18
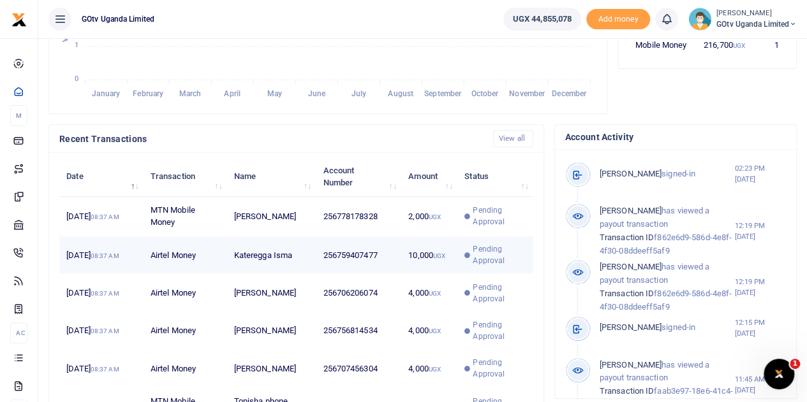
scroll to position [446, 0]
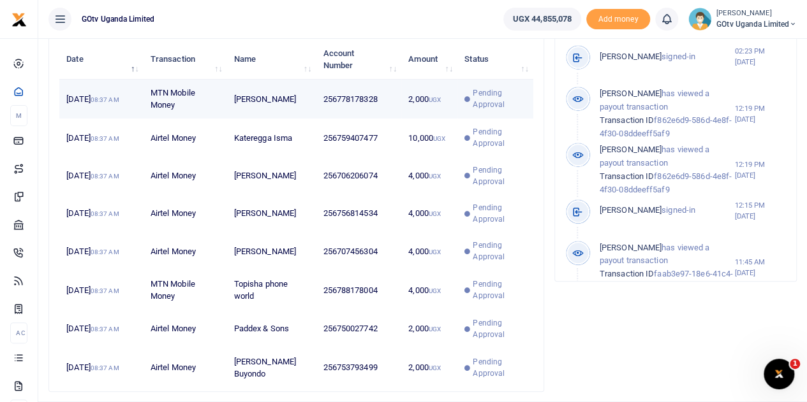
click at [485, 110] on span "Pending Approval" at bounding box center [499, 98] width 53 height 23
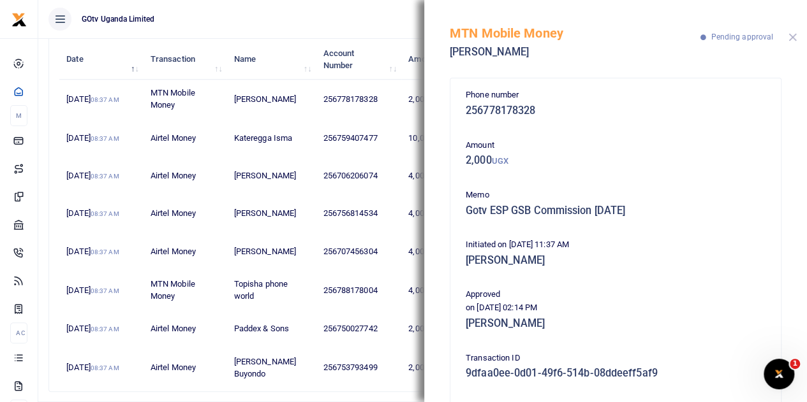
click at [792, 34] on button "Close" at bounding box center [792, 37] width 8 height 8
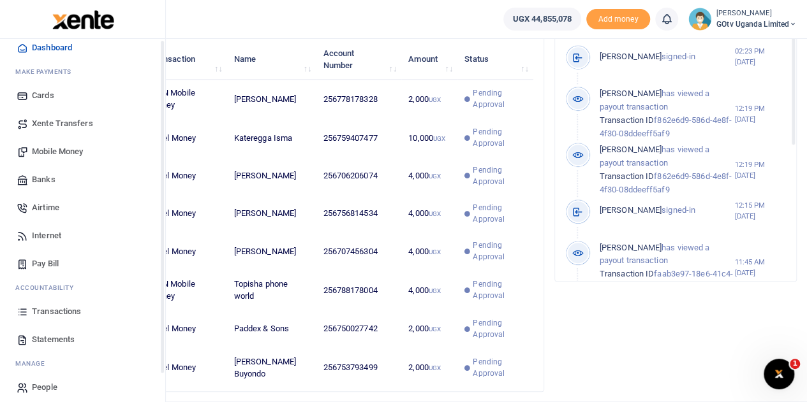
scroll to position [52, 0]
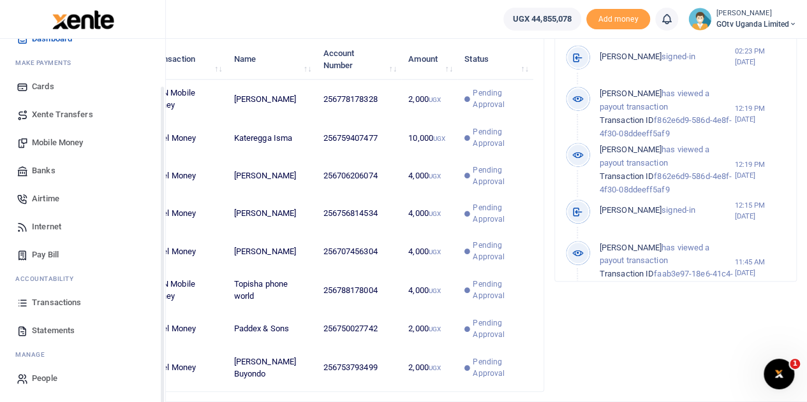
click at [52, 305] on span "Transactions" at bounding box center [56, 303] width 49 height 13
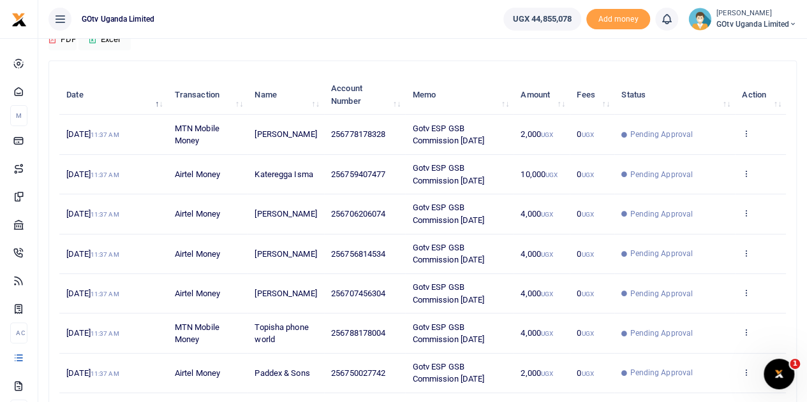
scroll to position [317, 0]
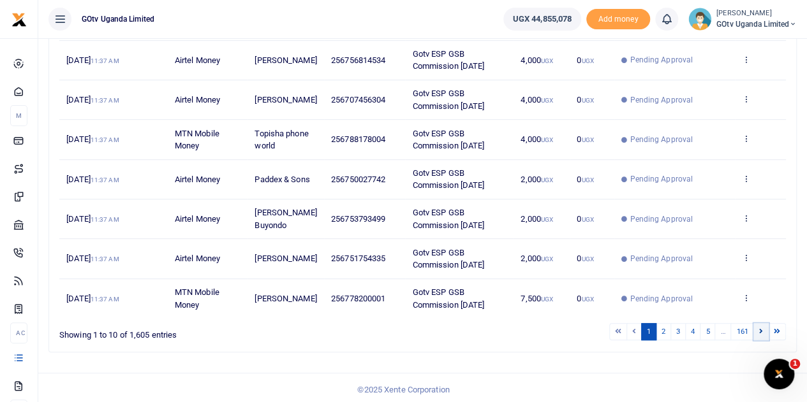
click at [764, 329] on link at bounding box center [760, 331] width 15 height 17
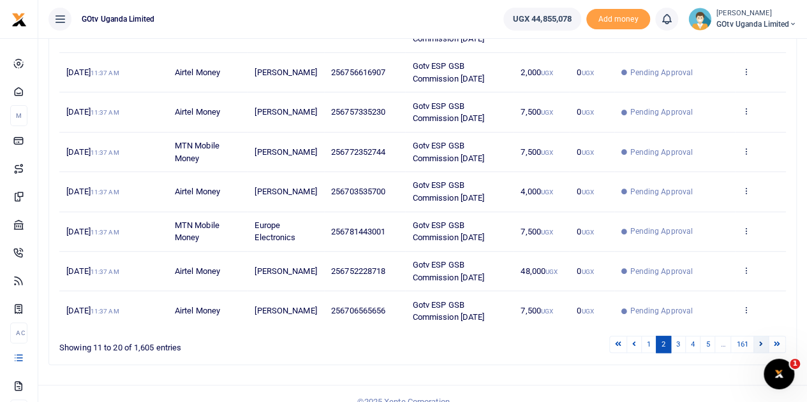
click at [765, 337] on link at bounding box center [760, 344] width 15 height 17
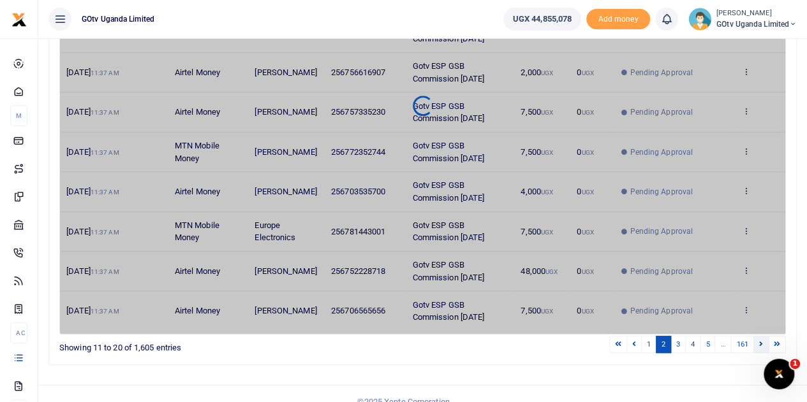
click at [765, 337] on link at bounding box center [760, 344] width 15 height 17
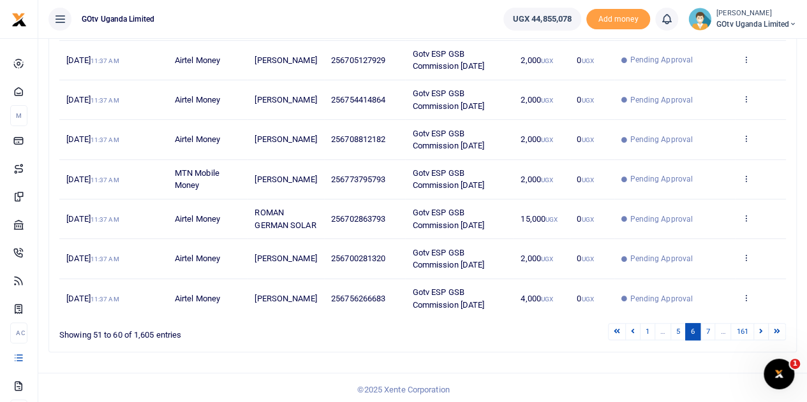
click at [765, 337] on link at bounding box center [760, 331] width 15 height 17
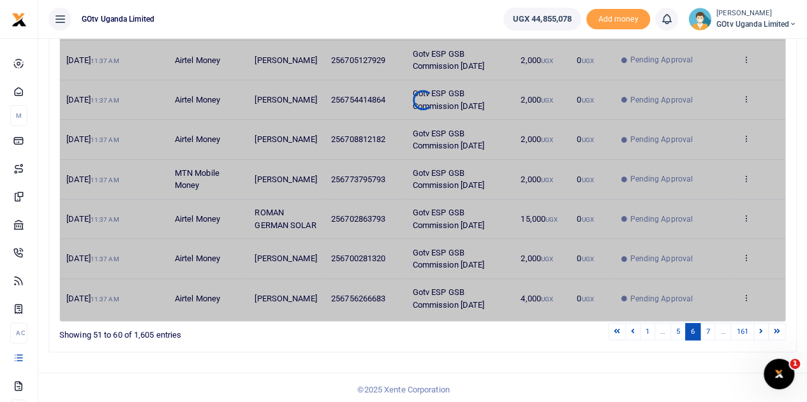
click at [765, 337] on link at bounding box center [760, 331] width 15 height 17
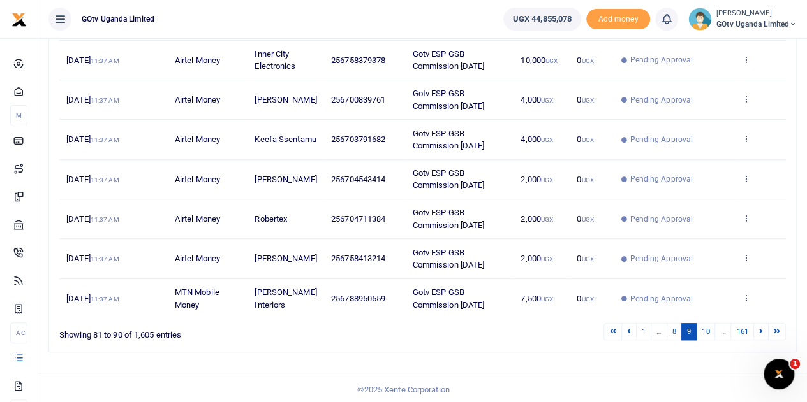
click at [766, 341] on div "Search: Date Transaction Name Account Number Memo Amount Fees Status Action [DA…" at bounding box center [422, 109] width 747 height 485
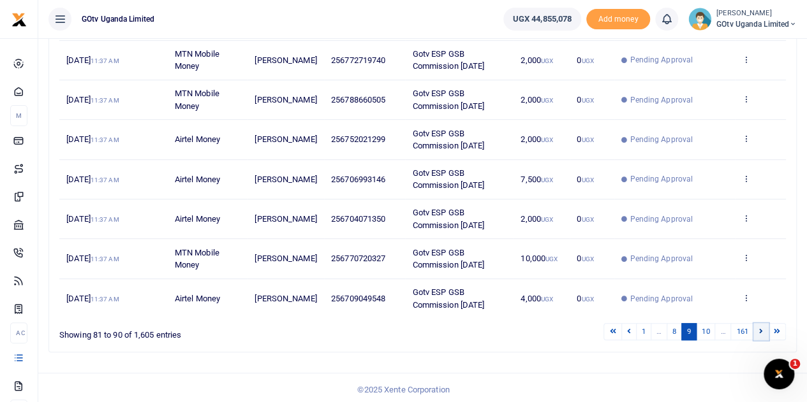
click at [763, 330] on icon at bounding box center [761, 331] width 4 height 7
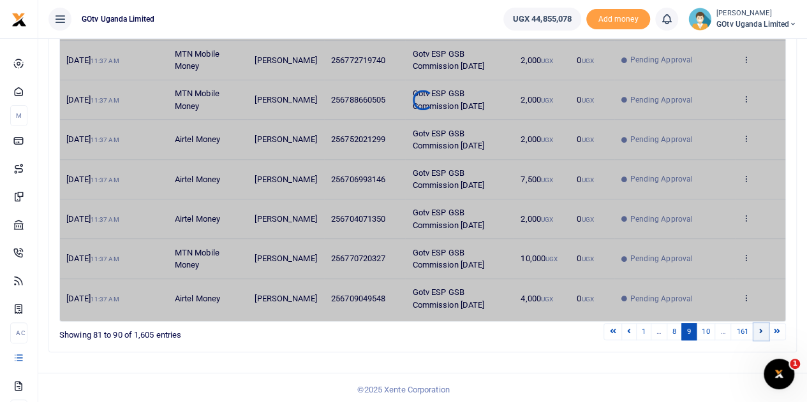
click at [763, 330] on icon at bounding box center [761, 331] width 4 height 7
click at [762, 331] on icon at bounding box center [761, 331] width 4 height 7
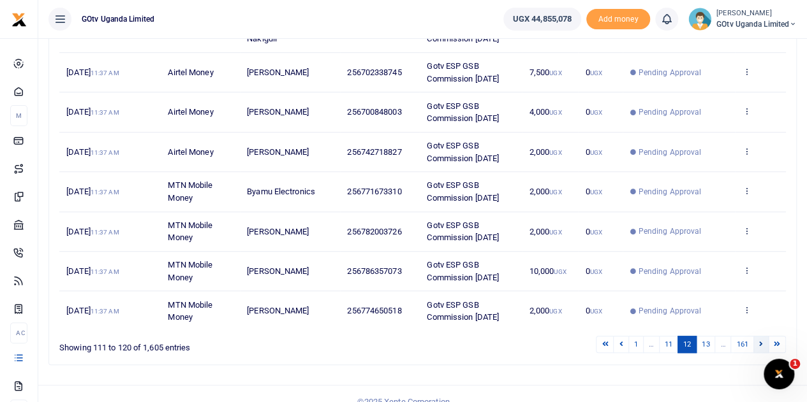
click at [763, 341] on icon at bounding box center [761, 344] width 4 height 7
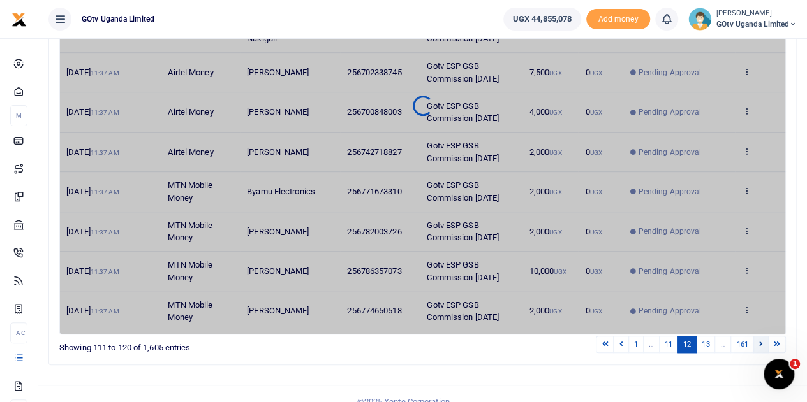
click at [763, 341] on icon at bounding box center [761, 344] width 4 height 7
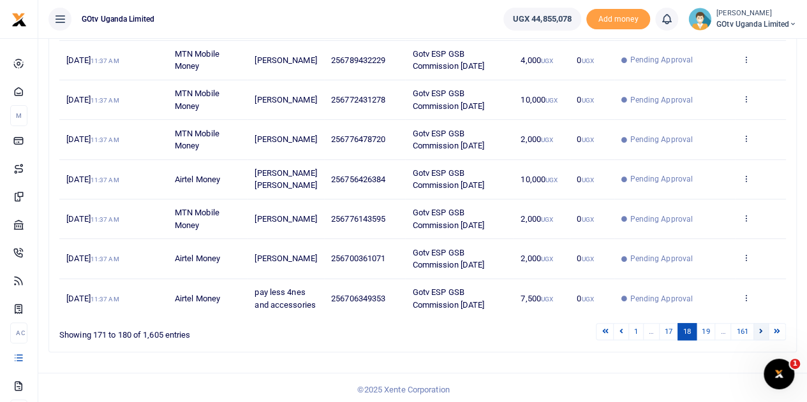
click at [765, 341] on link at bounding box center [760, 331] width 15 height 17
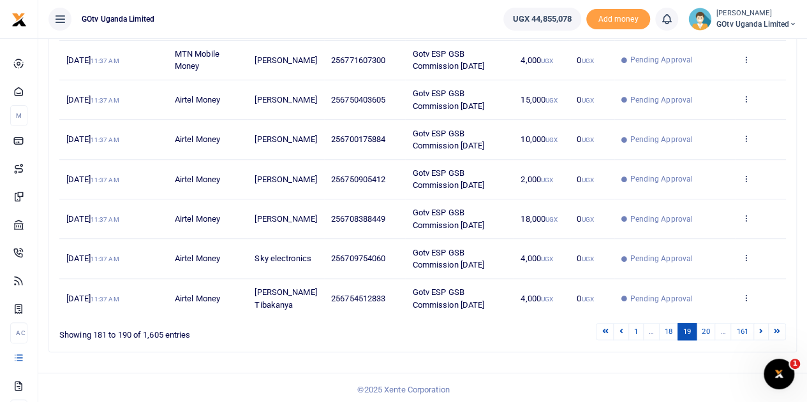
click at [765, 341] on div "Search: Date Transaction Name Account Number Memo Amount Fees Status Action [DA…" at bounding box center [422, 109] width 747 height 485
click at [763, 330] on icon at bounding box center [761, 331] width 4 height 7
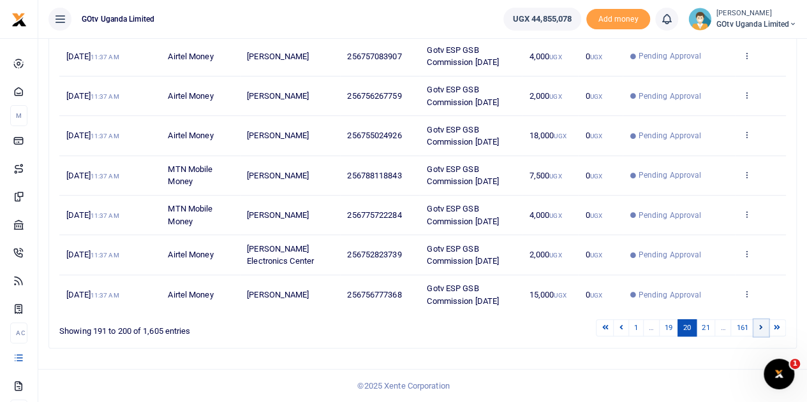
scroll to position [329, 0]
click at [759, 326] on icon at bounding box center [761, 327] width 4 height 7
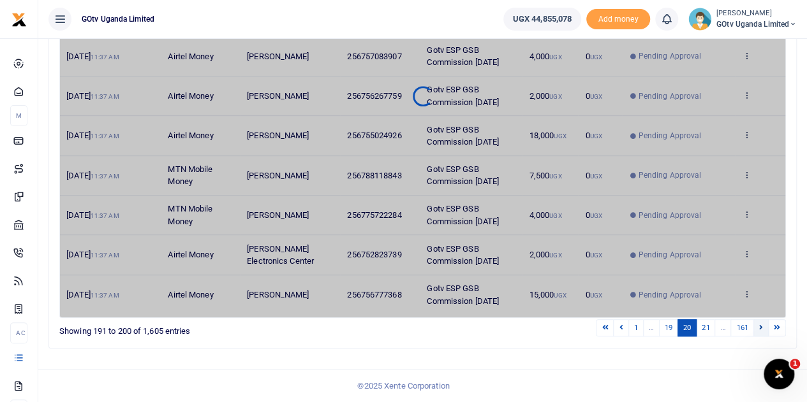
scroll to position [317, 0]
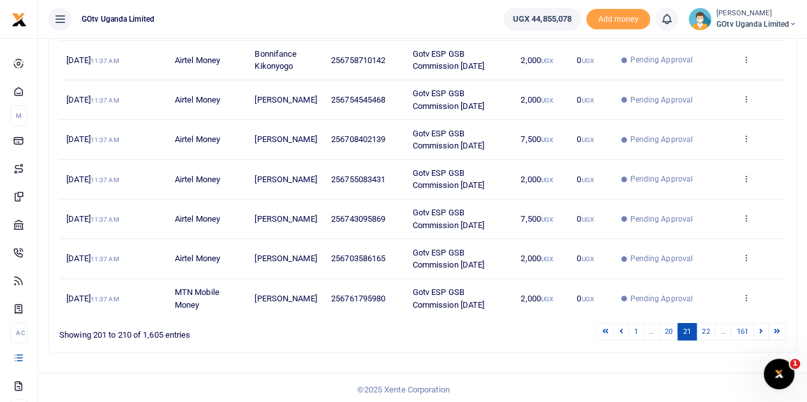
click at [759, 328] on icon at bounding box center [761, 331] width 4 height 7
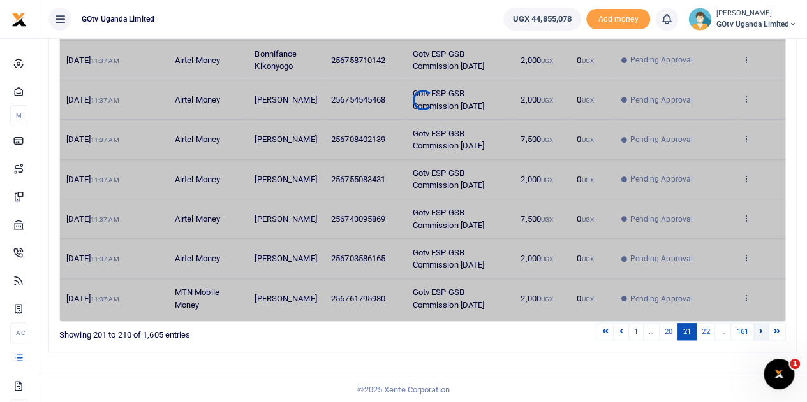
click at [758, 325] on link at bounding box center [760, 331] width 15 height 17
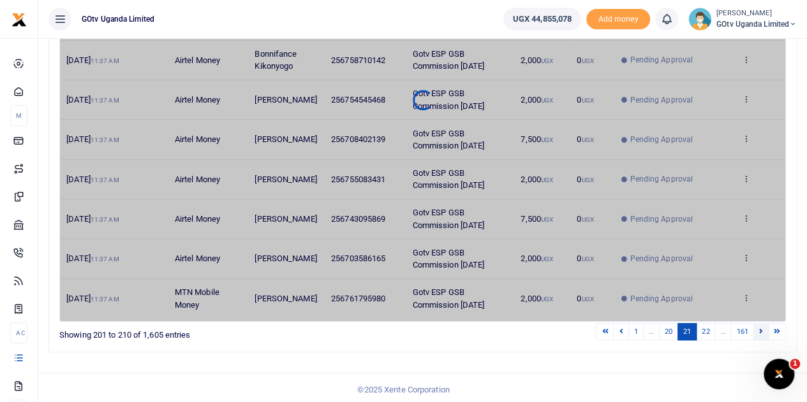
click at [758, 325] on link at bounding box center [760, 331] width 15 height 17
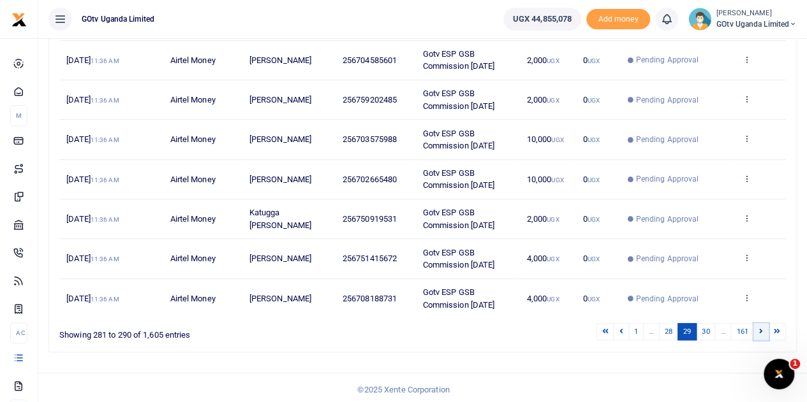
click at [763, 328] on icon at bounding box center [761, 331] width 4 height 7
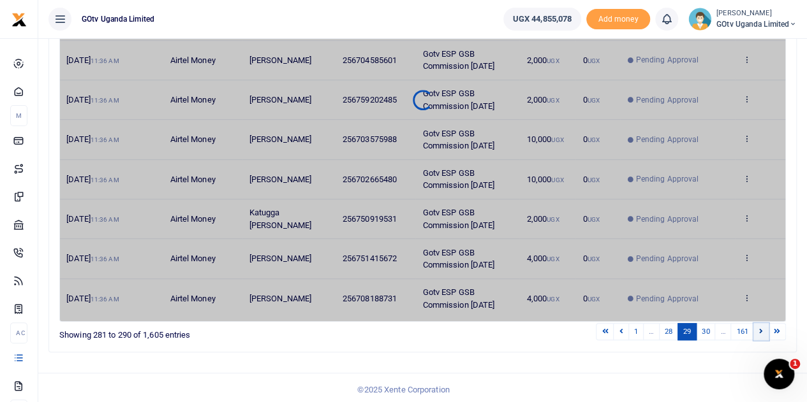
click at [763, 328] on icon at bounding box center [761, 331] width 4 height 7
click at [766, 330] on link at bounding box center [760, 331] width 15 height 17
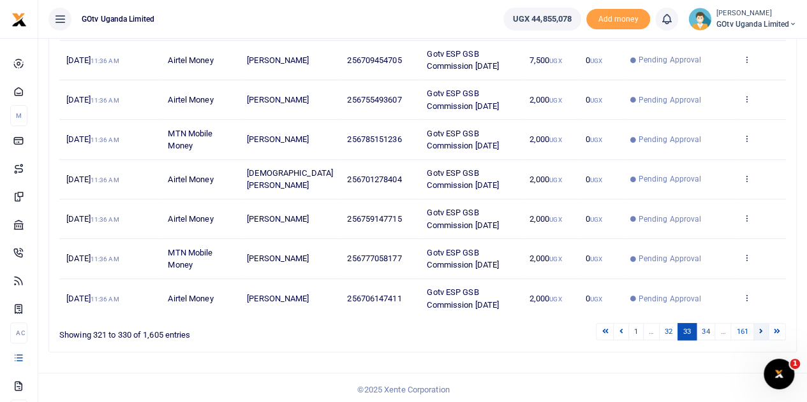
click at [763, 328] on icon at bounding box center [761, 331] width 4 height 7
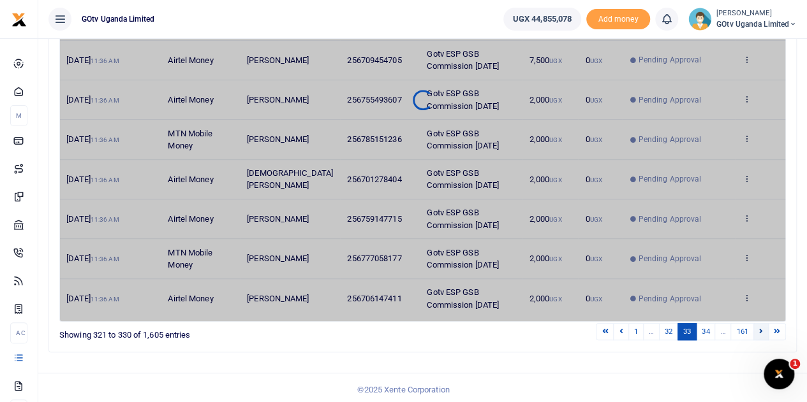
click at [763, 327] on link at bounding box center [760, 331] width 15 height 17
click at [764, 327] on link at bounding box center [760, 331] width 15 height 17
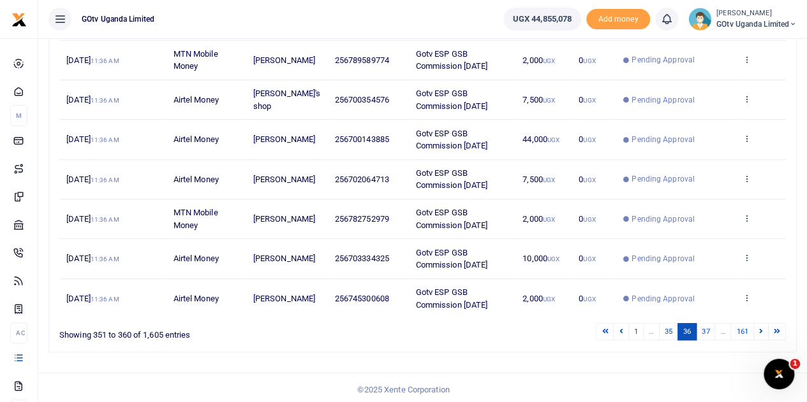
click at [764, 328] on link at bounding box center [760, 331] width 15 height 17
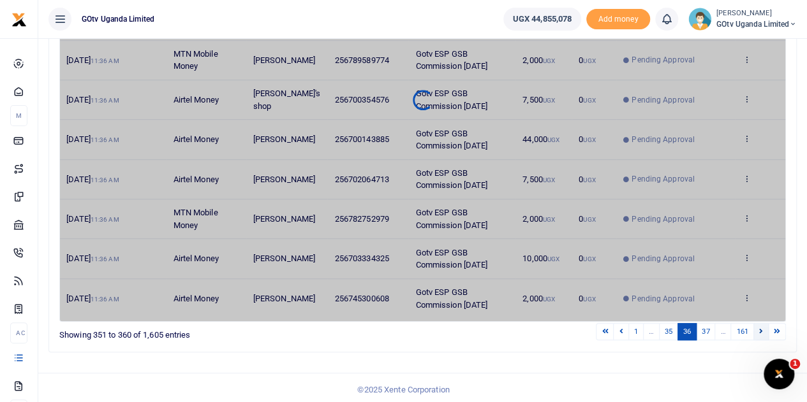
click at [763, 327] on link at bounding box center [760, 331] width 15 height 17
click at [763, 326] on link at bounding box center [760, 331] width 15 height 17
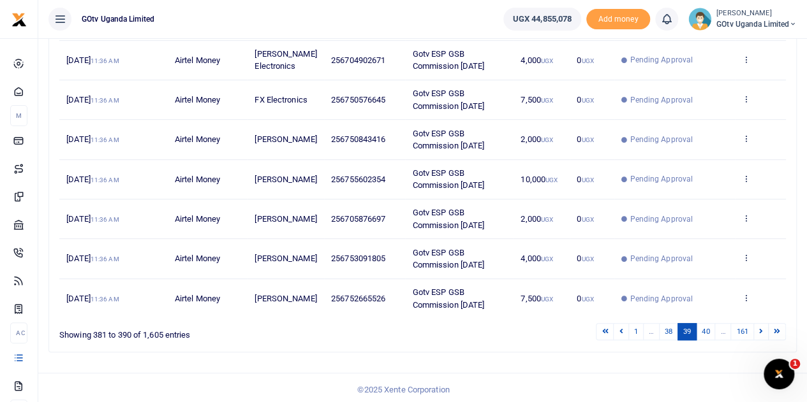
click at [763, 318] on td "View details Send again" at bounding box center [760, 298] width 51 height 39
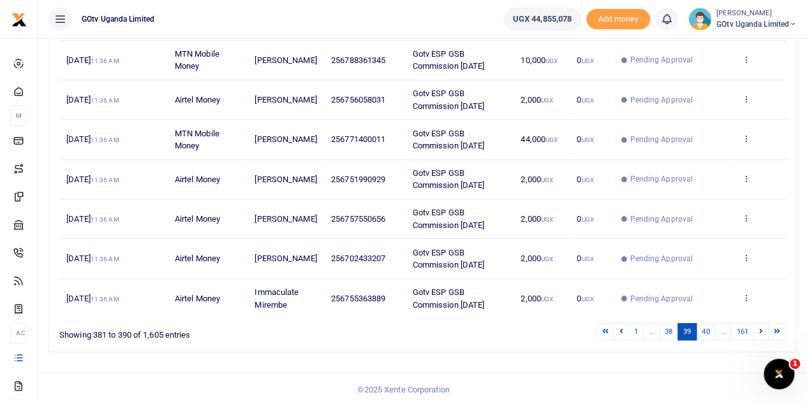
click at [505, 242] on td "Gotv ESP GSB Commission [DATE]" at bounding box center [459, 259] width 108 height 40
click at [760, 330] on icon at bounding box center [761, 331] width 4 height 7
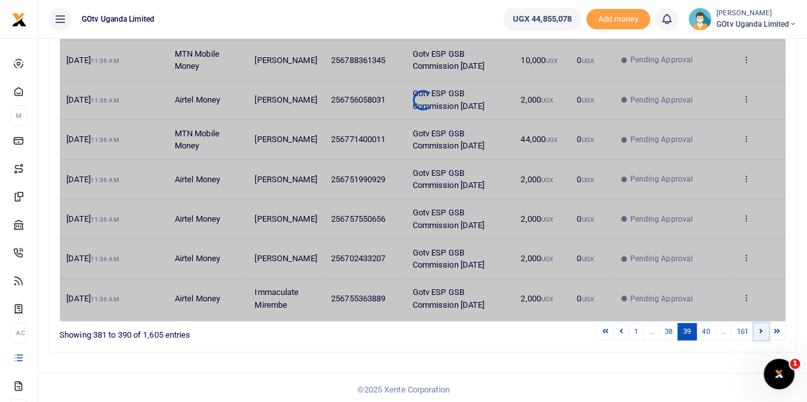
click at [761, 330] on icon at bounding box center [761, 331] width 4 height 7
click at [761, 331] on icon at bounding box center [761, 331] width 4 height 7
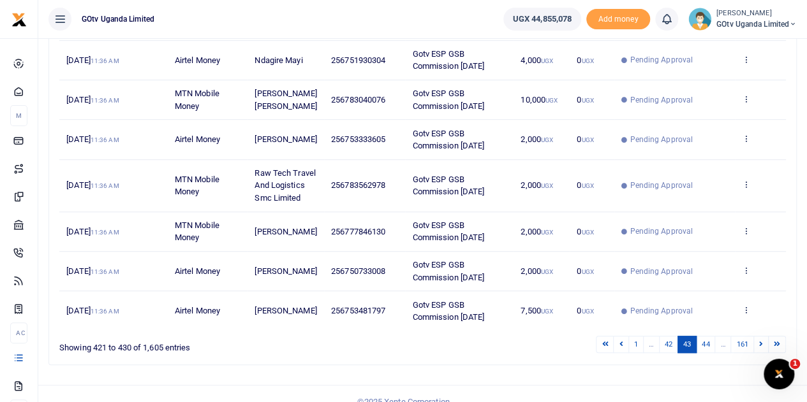
click at [761, 330] on td "View details Send again" at bounding box center [760, 310] width 51 height 39
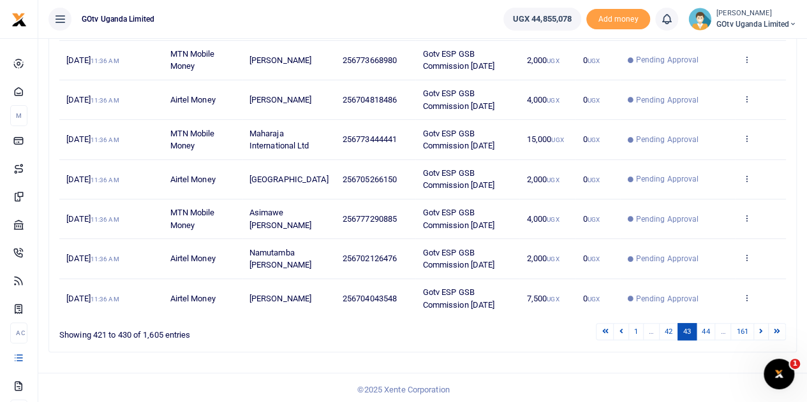
click at [761, 318] on td "View details Send again" at bounding box center [760, 298] width 51 height 39
click at [760, 335] on icon at bounding box center [761, 331] width 4 height 7
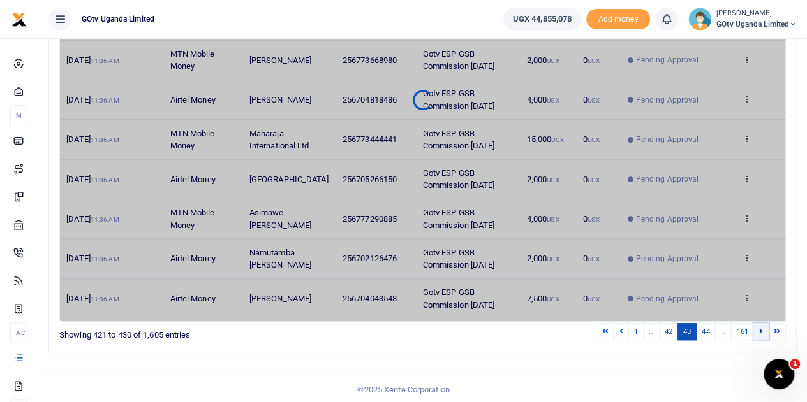
click at [760, 335] on icon at bounding box center [761, 331] width 4 height 7
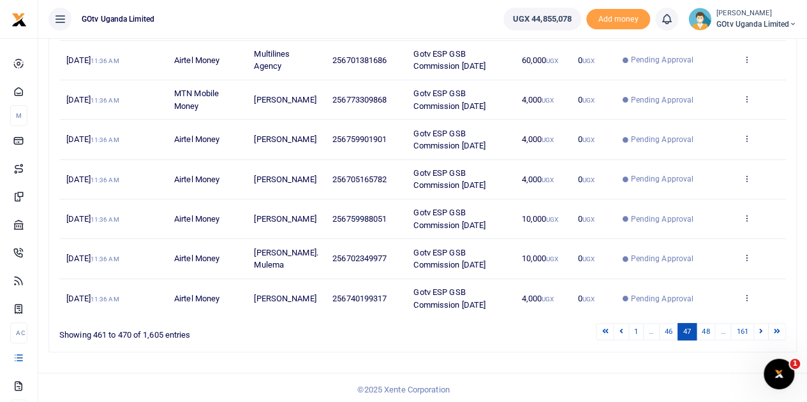
click at [760, 351] on div "Search: Date Transaction Name Account Number Memo Amount Fees Status Action [DA…" at bounding box center [422, 115] width 758 height 496
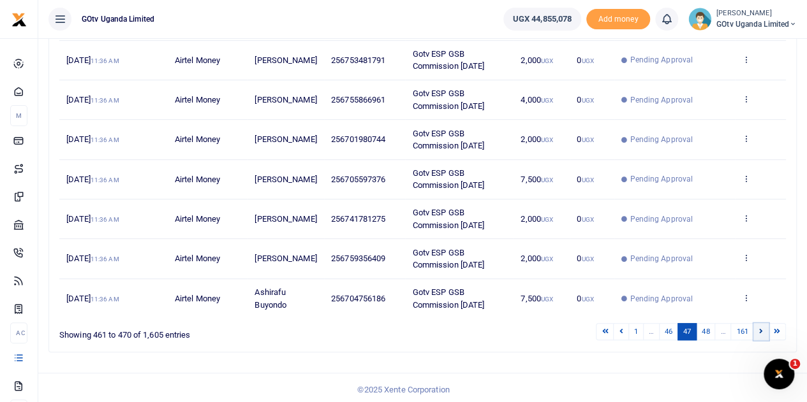
click at [759, 323] on link at bounding box center [760, 331] width 15 height 17
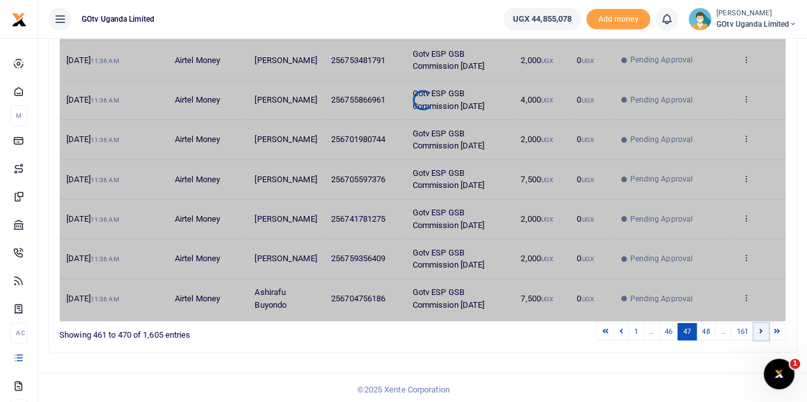
click at [759, 328] on icon at bounding box center [761, 331] width 4 height 7
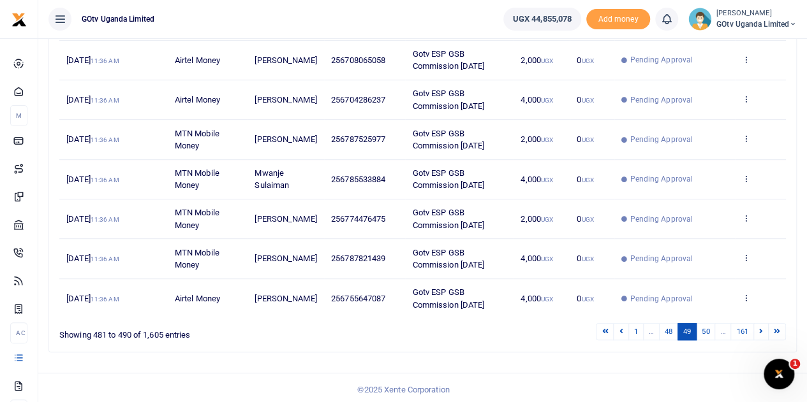
click at [759, 328] on icon at bounding box center [761, 331] width 4 height 7
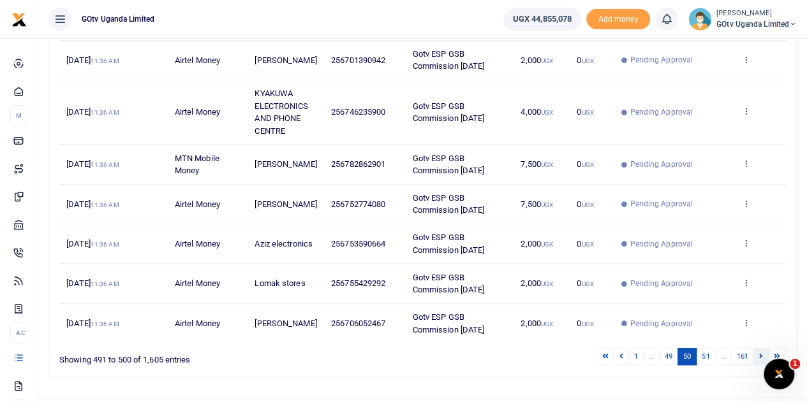
click at [760, 349] on link at bounding box center [760, 356] width 15 height 17
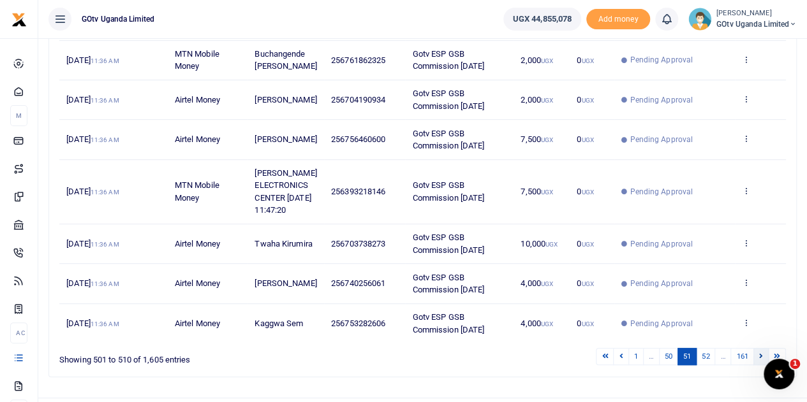
click at [759, 360] on icon at bounding box center [761, 356] width 4 height 7
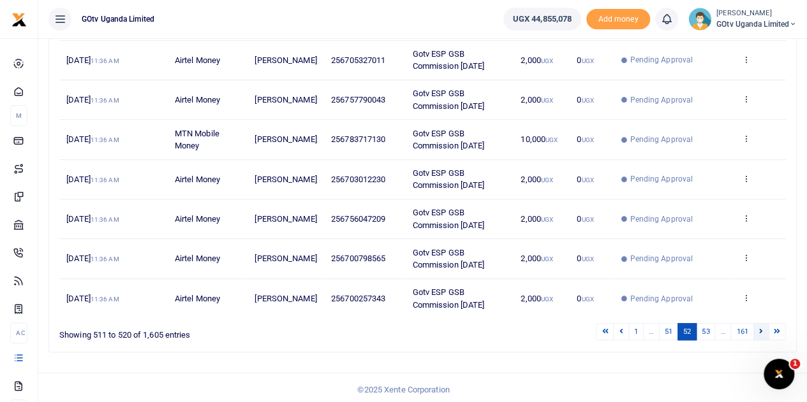
click at [765, 330] on link at bounding box center [760, 331] width 15 height 17
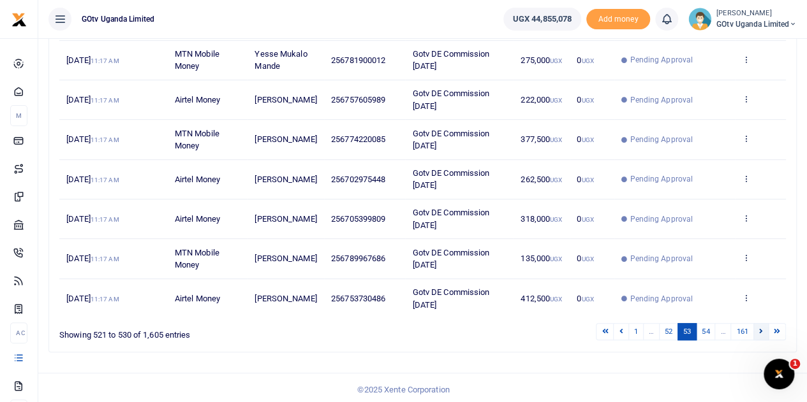
click at [763, 328] on icon at bounding box center [761, 331] width 4 height 7
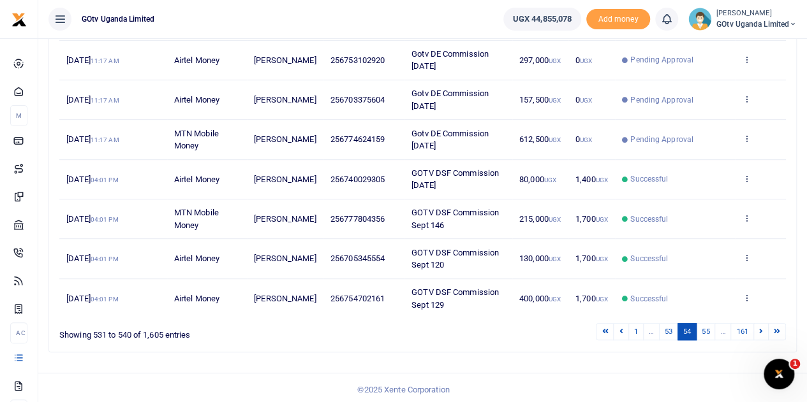
click at [763, 328] on icon at bounding box center [761, 331] width 4 height 7
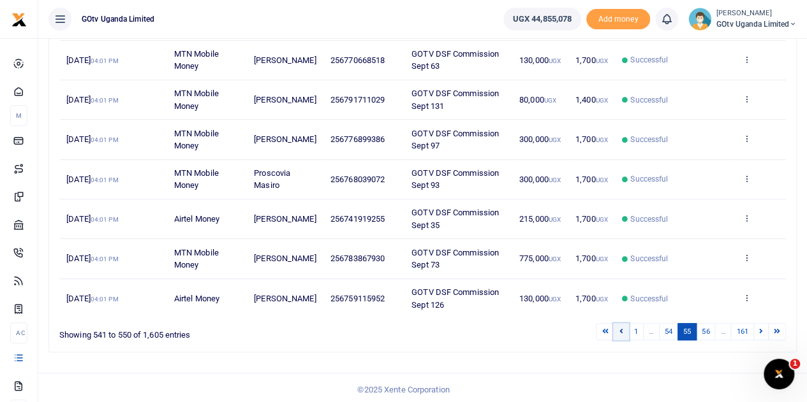
click at [622, 330] on icon at bounding box center [621, 331] width 4 height 7
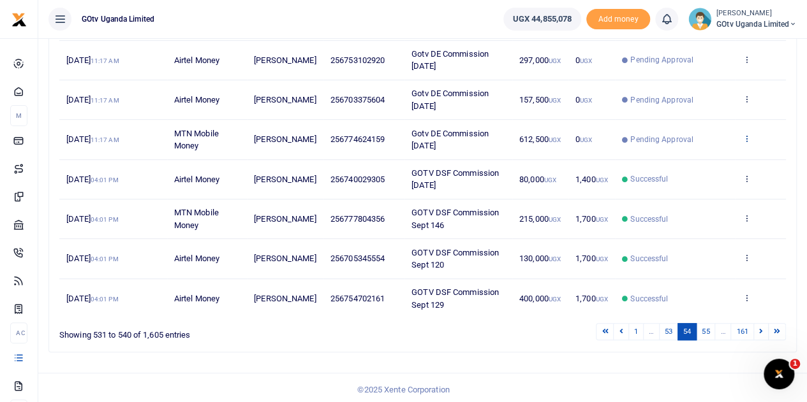
click at [747, 135] on icon at bounding box center [746, 138] width 8 height 9
click at [719, 160] on link "View details" at bounding box center [699, 159] width 101 height 18
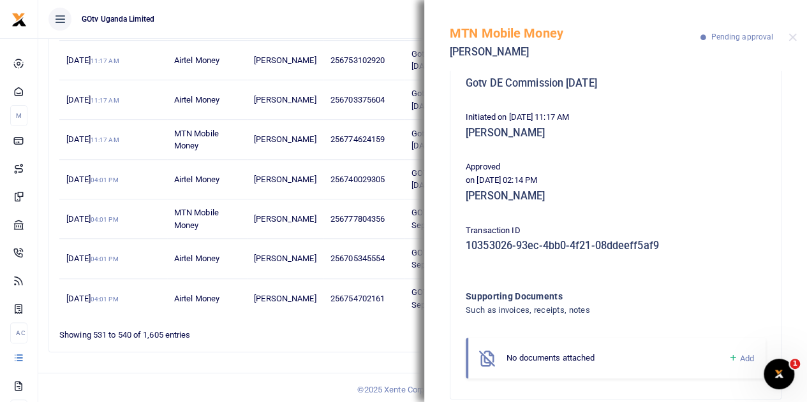
scroll to position [64, 0]
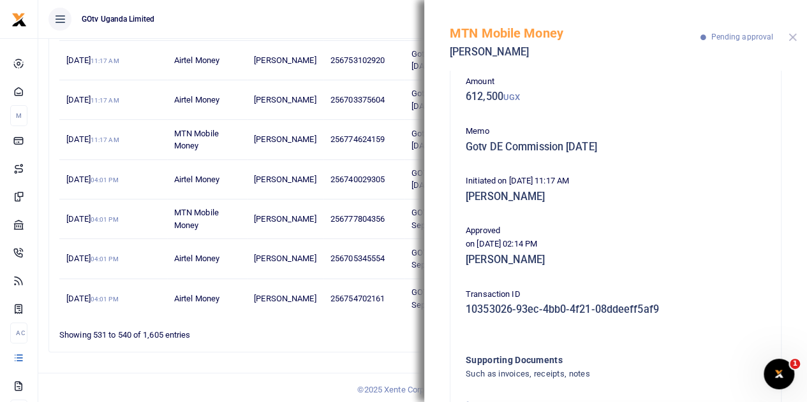
click at [793, 40] on button "Close" at bounding box center [792, 37] width 8 height 8
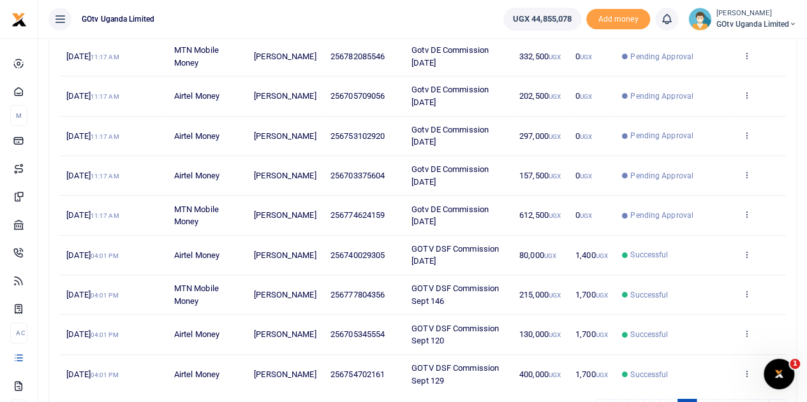
scroll to position [317, 0]
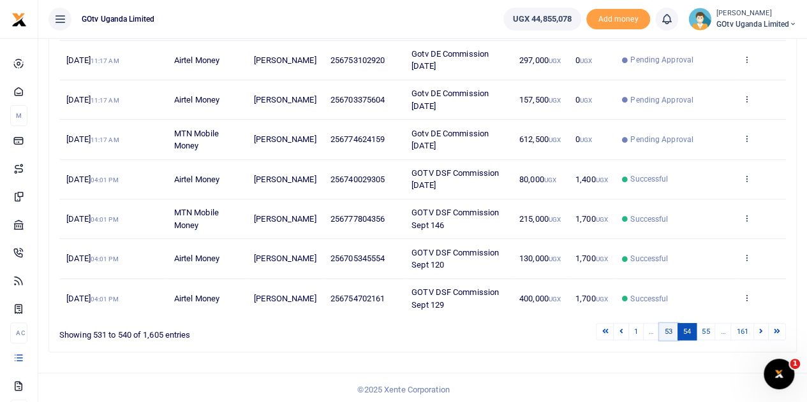
click at [670, 331] on link "53" at bounding box center [668, 331] width 19 height 17
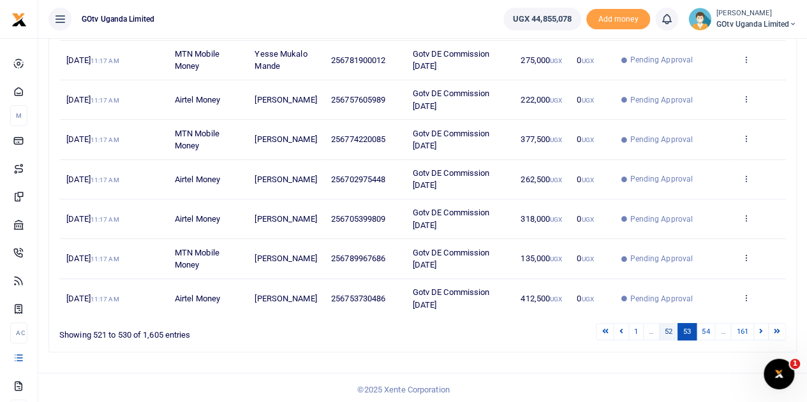
click at [671, 329] on link "52" at bounding box center [668, 331] width 19 height 17
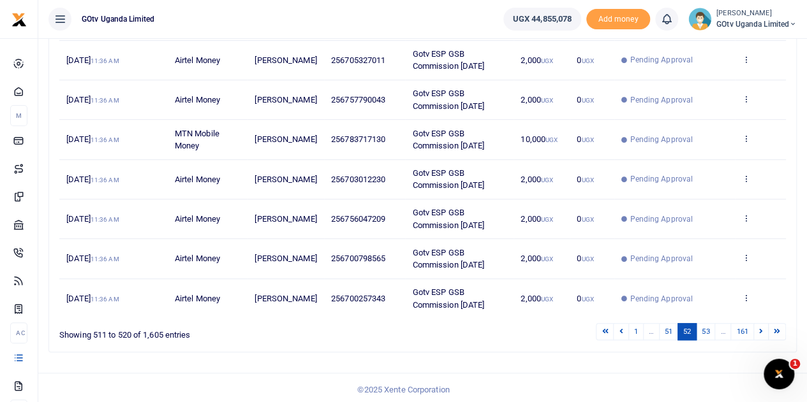
click at [744, 246] on td "View details Send again" at bounding box center [760, 259] width 51 height 40
click at [748, 258] on icon at bounding box center [746, 257] width 8 height 9
click at [699, 273] on link "View details" at bounding box center [699, 278] width 101 height 18
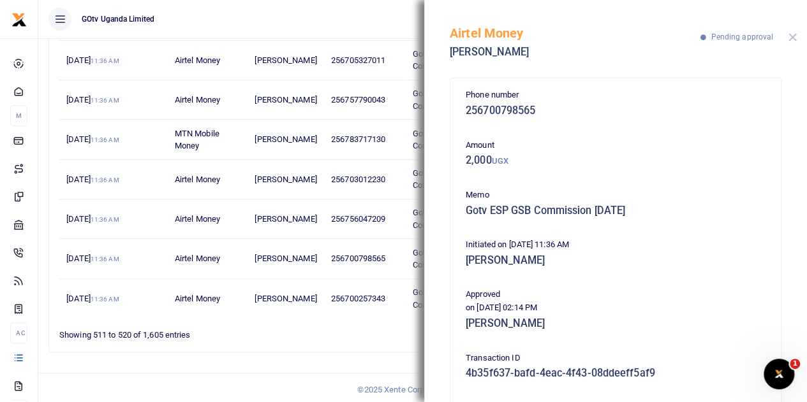
click at [795, 38] on button "Close" at bounding box center [792, 37] width 8 height 8
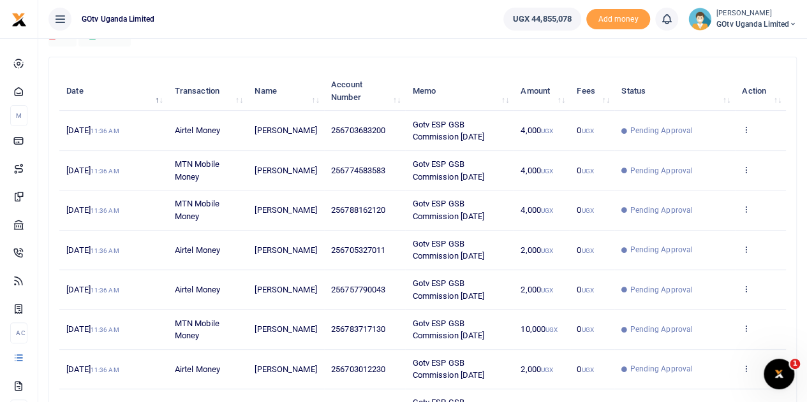
scroll to position [126, 0]
